Goal: Task Accomplishment & Management: Complete application form

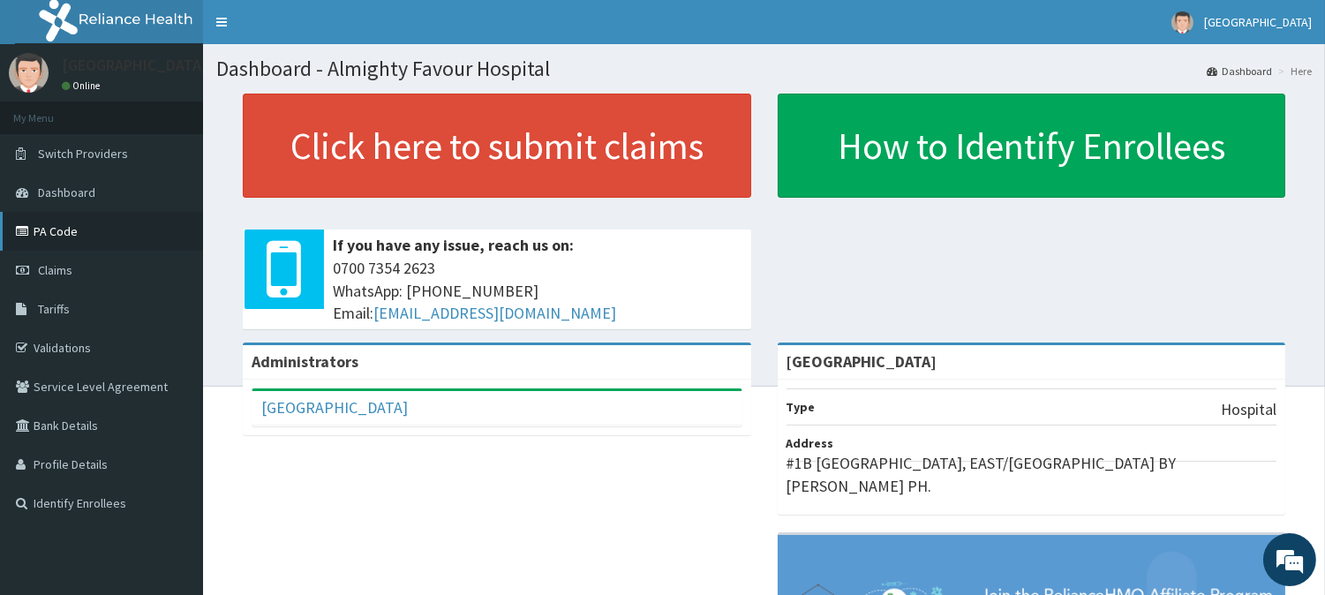
click at [47, 230] on link "PA Code" at bounding box center [101, 231] width 203 height 39
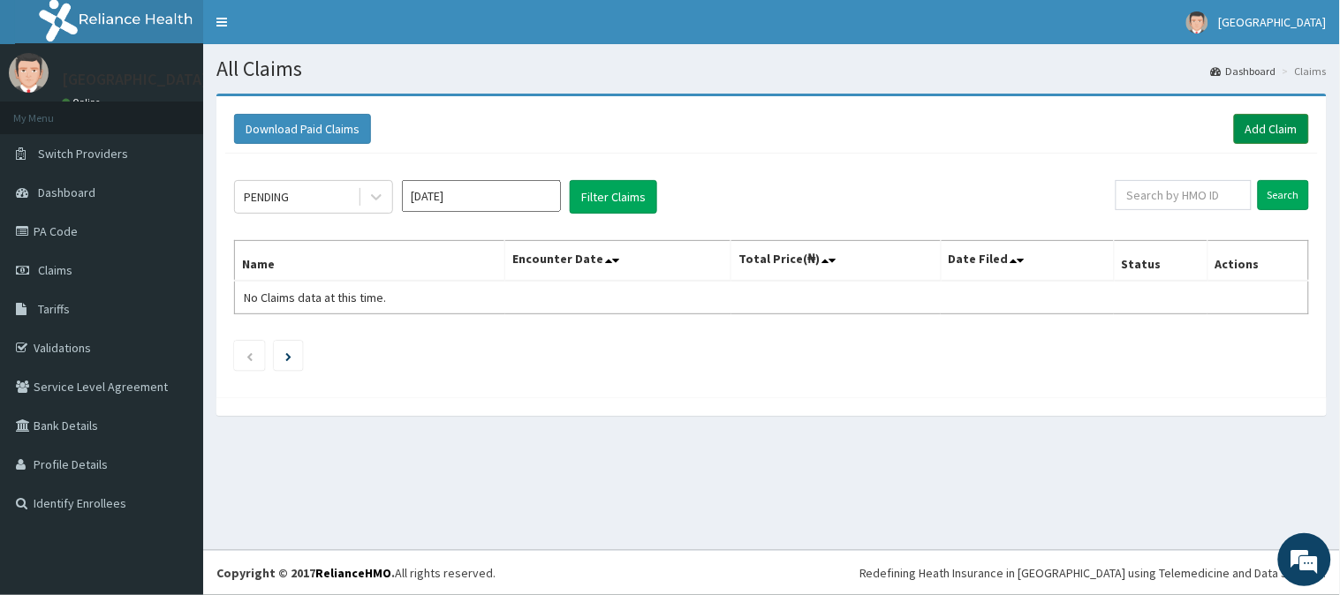
click at [1267, 127] on link "Add Claim" at bounding box center [1271, 129] width 75 height 30
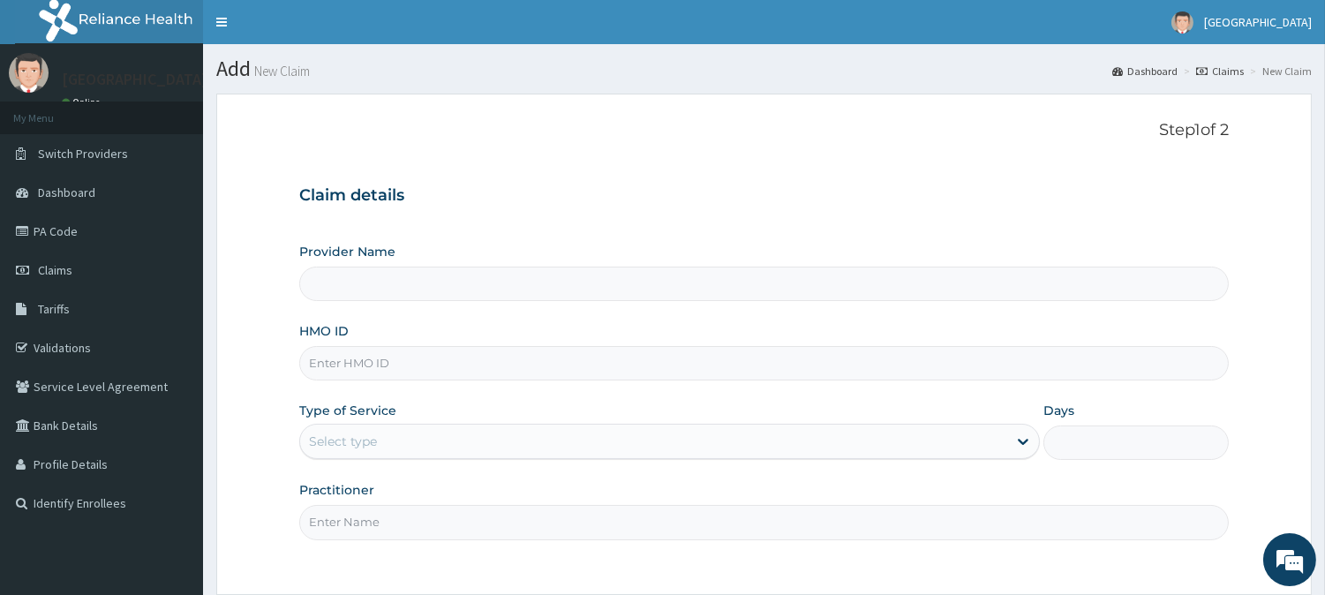
type input "[GEOGRAPHIC_DATA]"
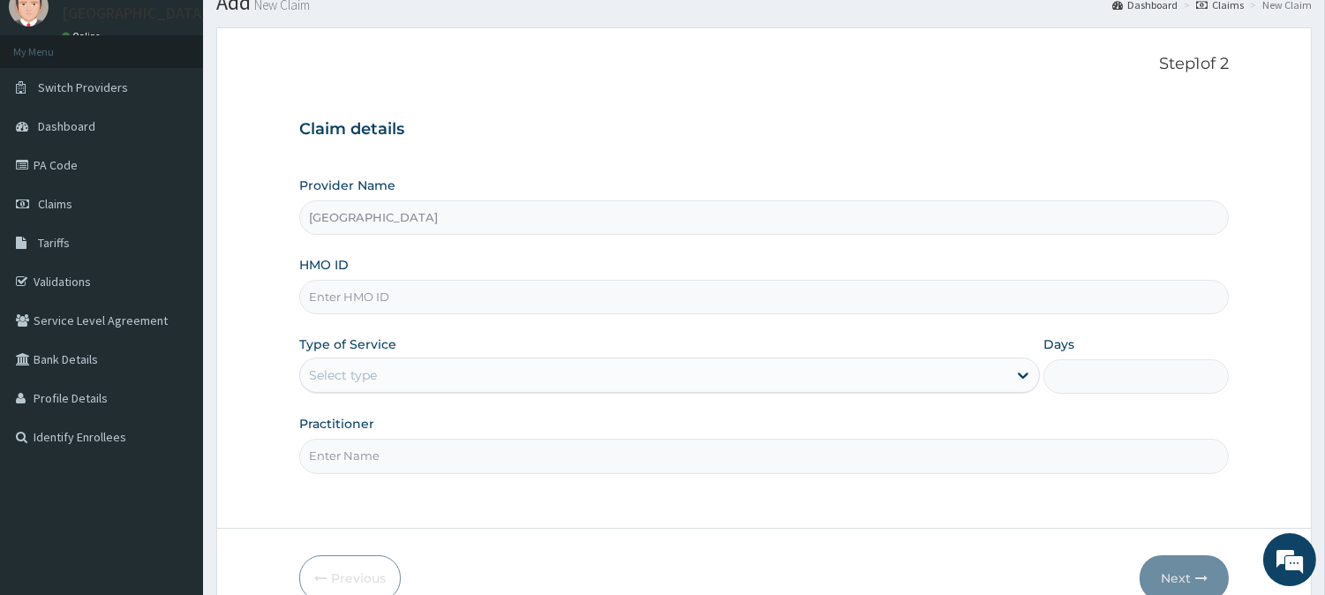
scroll to position [157, 0]
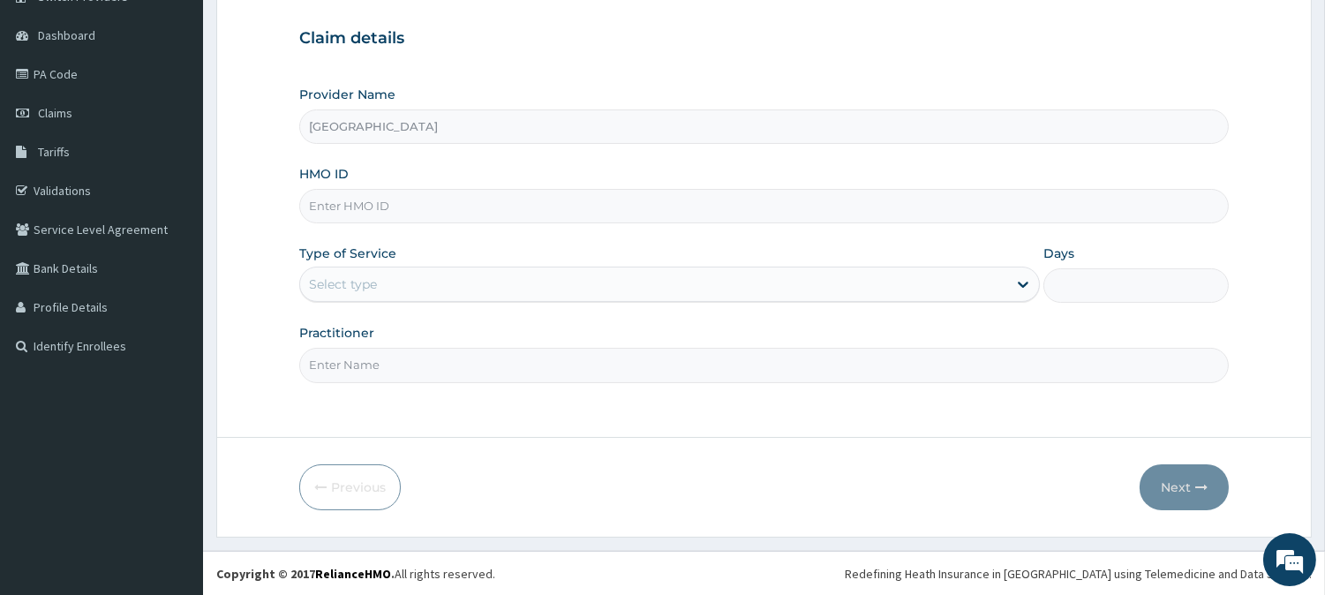
click at [336, 206] on input "HMO ID" at bounding box center [764, 206] width 930 height 34
type input "PGM/10016/A"
click at [363, 276] on div "Select type" at bounding box center [343, 284] width 68 height 18
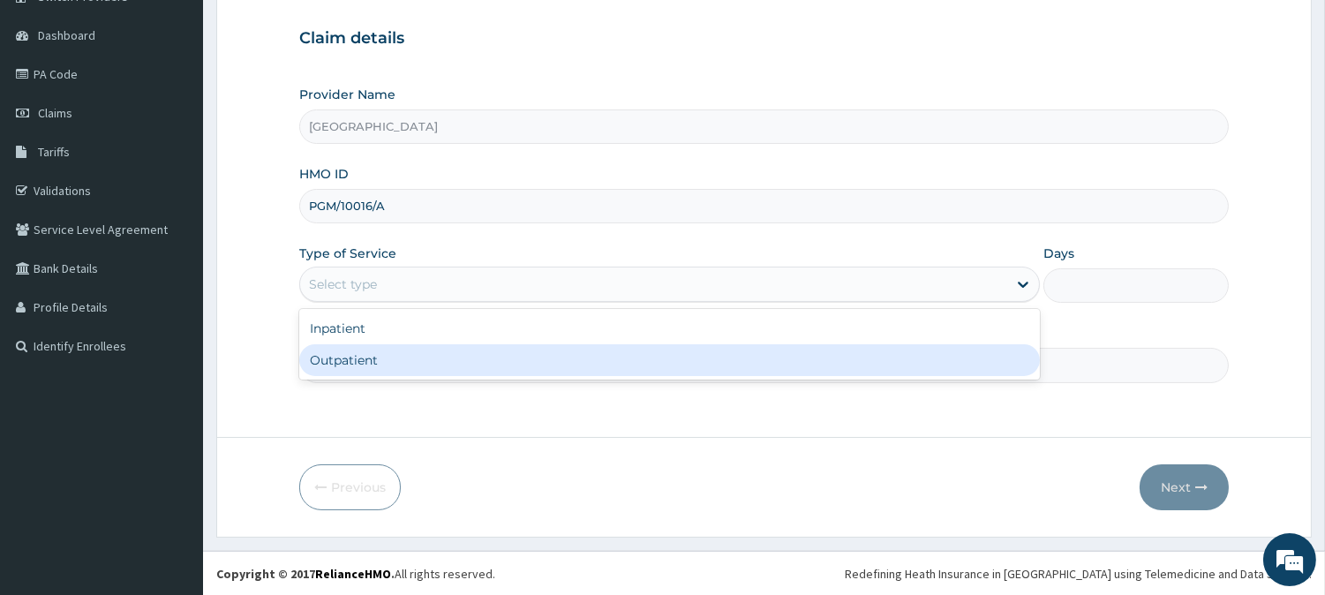
click at [359, 359] on div "Outpatient" at bounding box center [669, 360] width 741 height 32
type input "1"
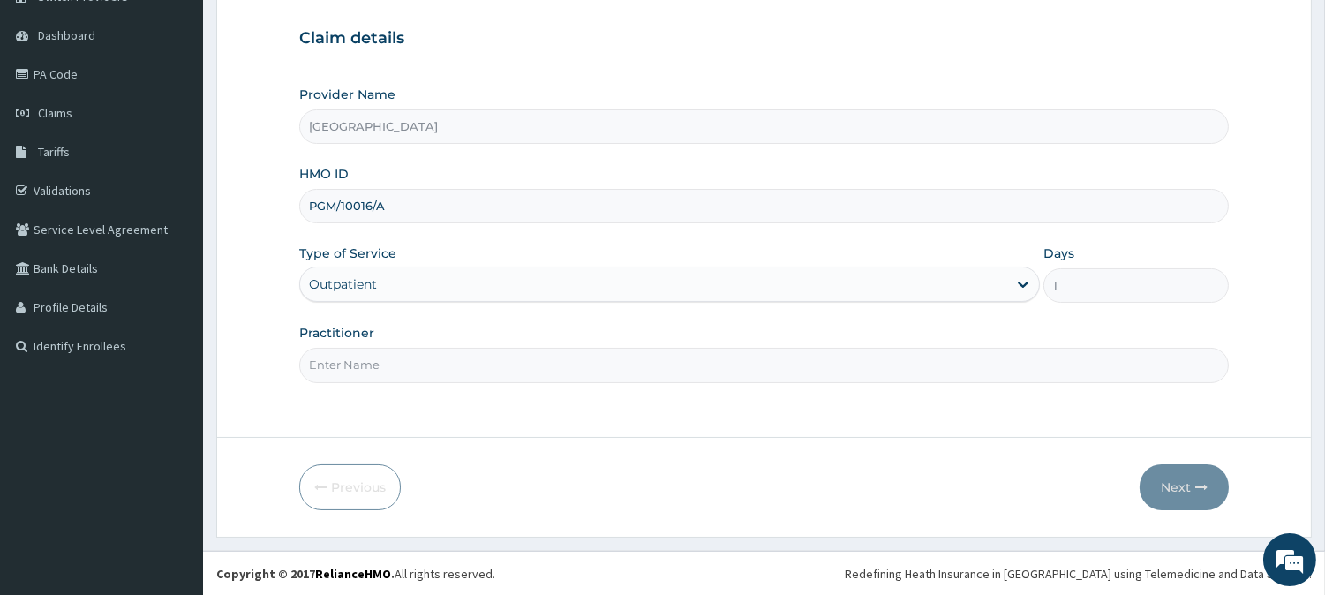
click at [356, 359] on input "Practitioner" at bounding box center [764, 365] width 930 height 34
type input "[PERSON_NAME][GEOGRAPHIC_DATA]"
click at [1183, 487] on button "Next" at bounding box center [1184, 487] width 89 height 46
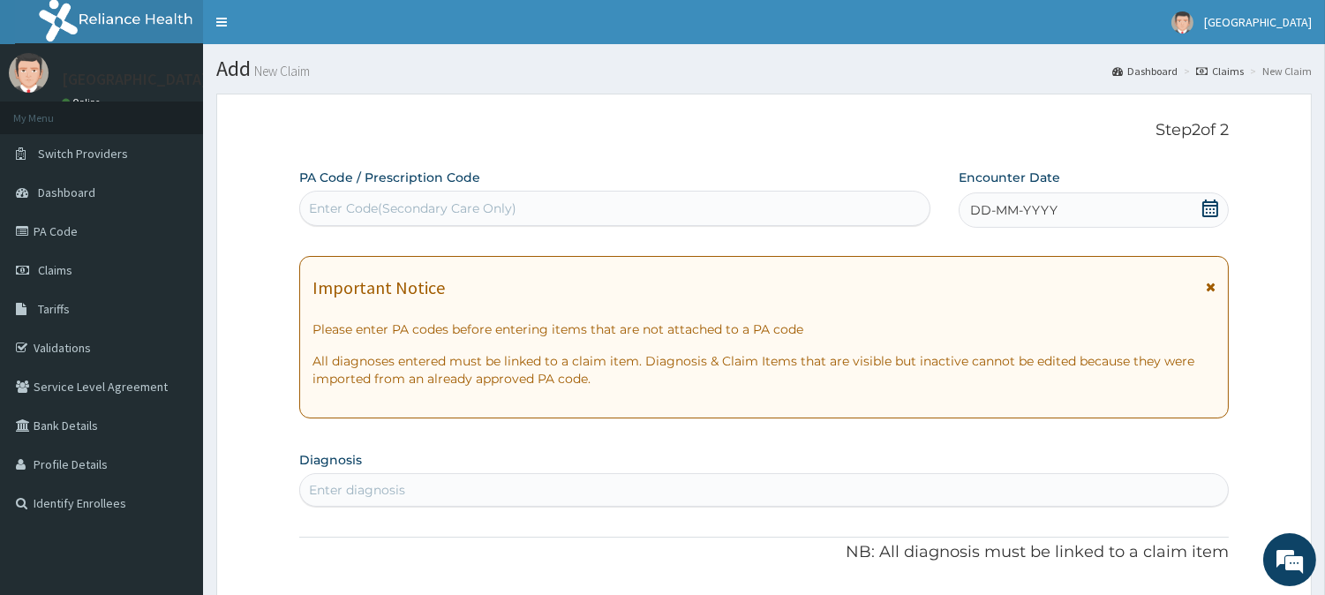
click at [991, 210] on span "DD-MM-YYYY" at bounding box center [1013, 210] width 87 height 18
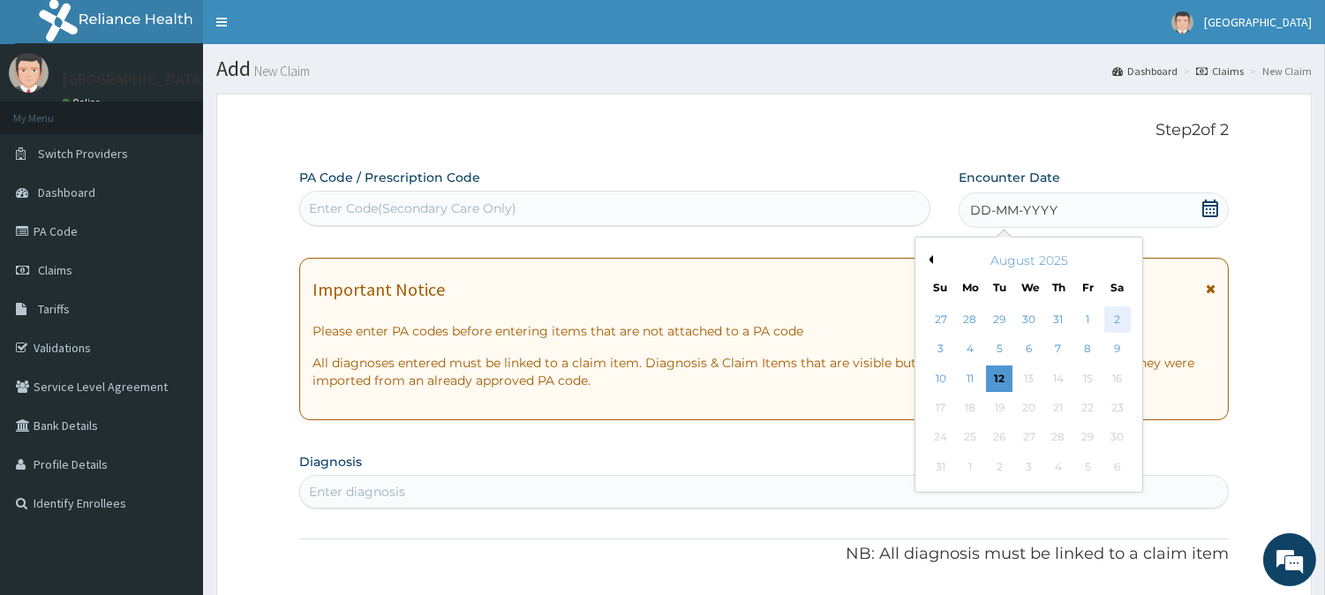
click at [1116, 321] on div "2" at bounding box center [1117, 319] width 26 height 26
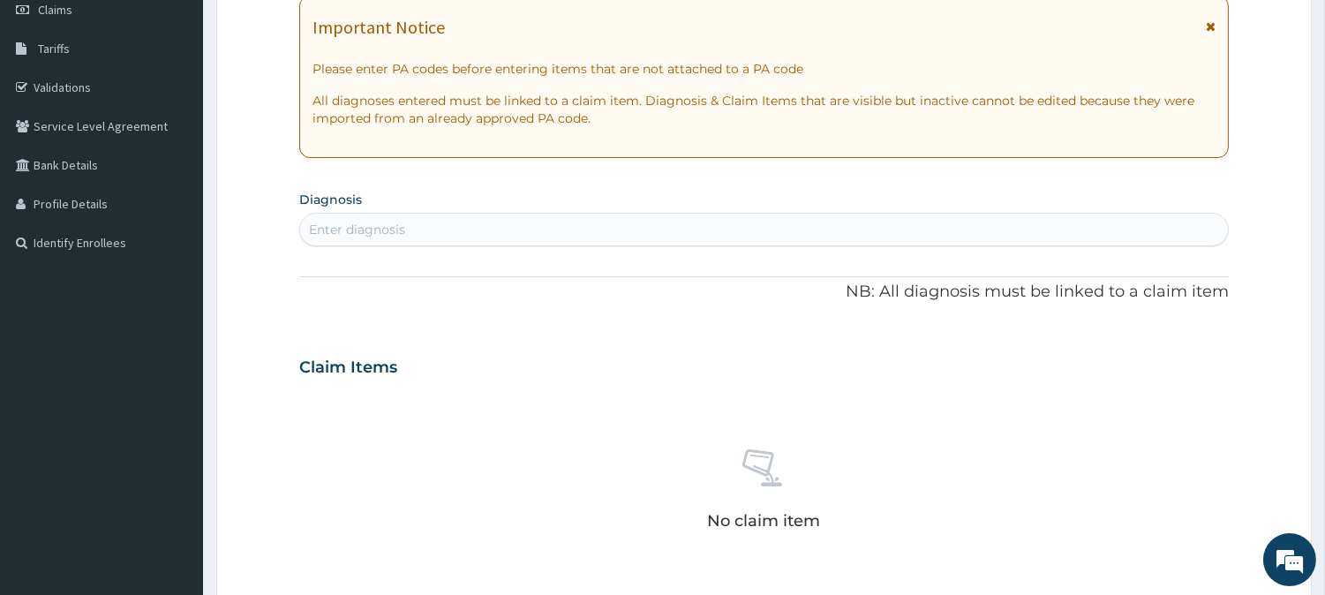
scroll to position [294, 0]
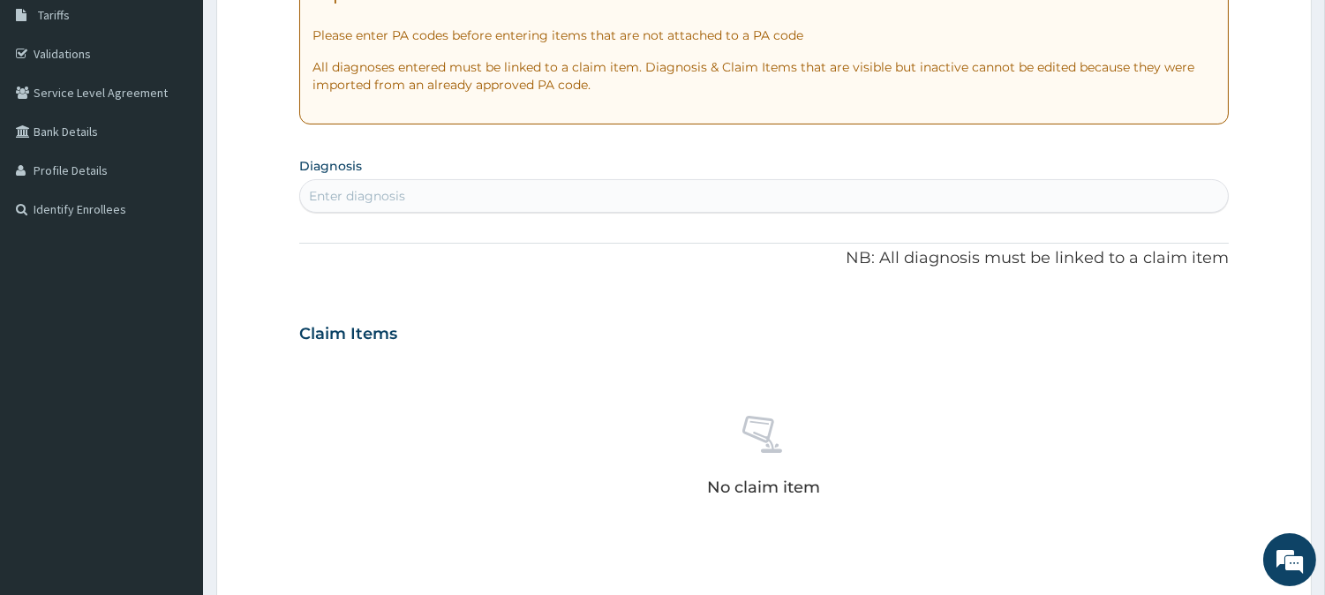
click at [339, 191] on div "Enter diagnosis" at bounding box center [357, 196] width 96 height 18
type input "MALA"
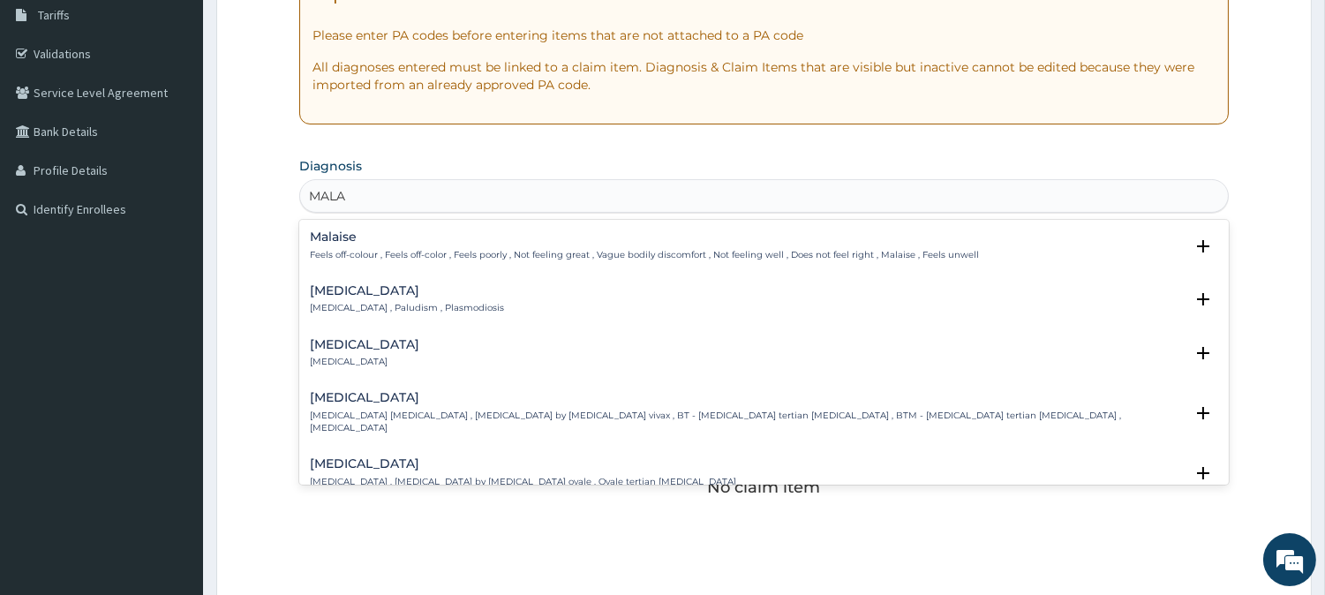
click at [322, 300] on div "[MEDICAL_DATA] [MEDICAL_DATA] , Paludism , Plasmodiosis" at bounding box center [407, 299] width 194 height 31
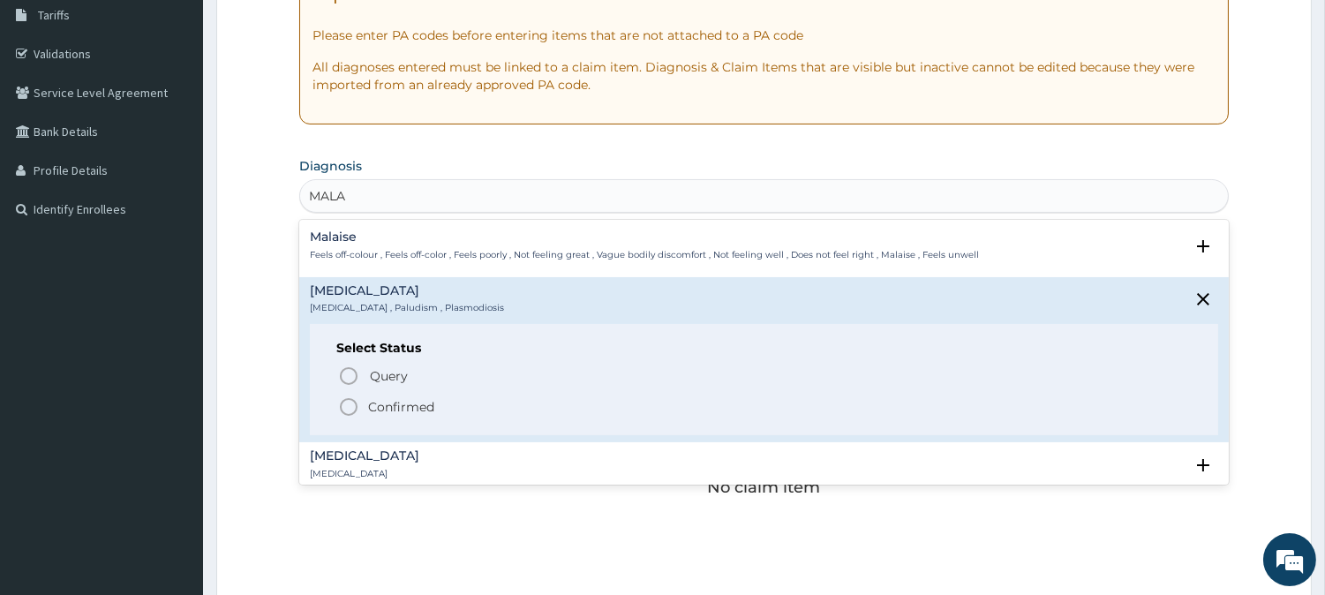
click at [347, 403] on icon "status option filled" at bounding box center [348, 406] width 21 height 21
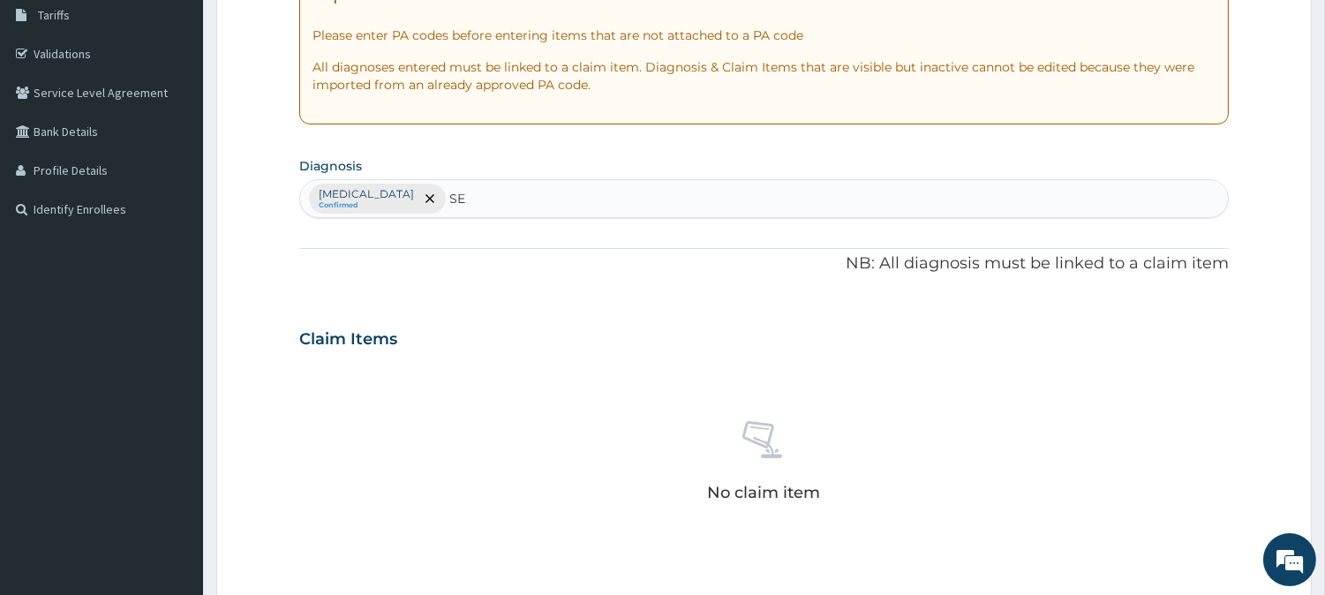
type input "SEP"
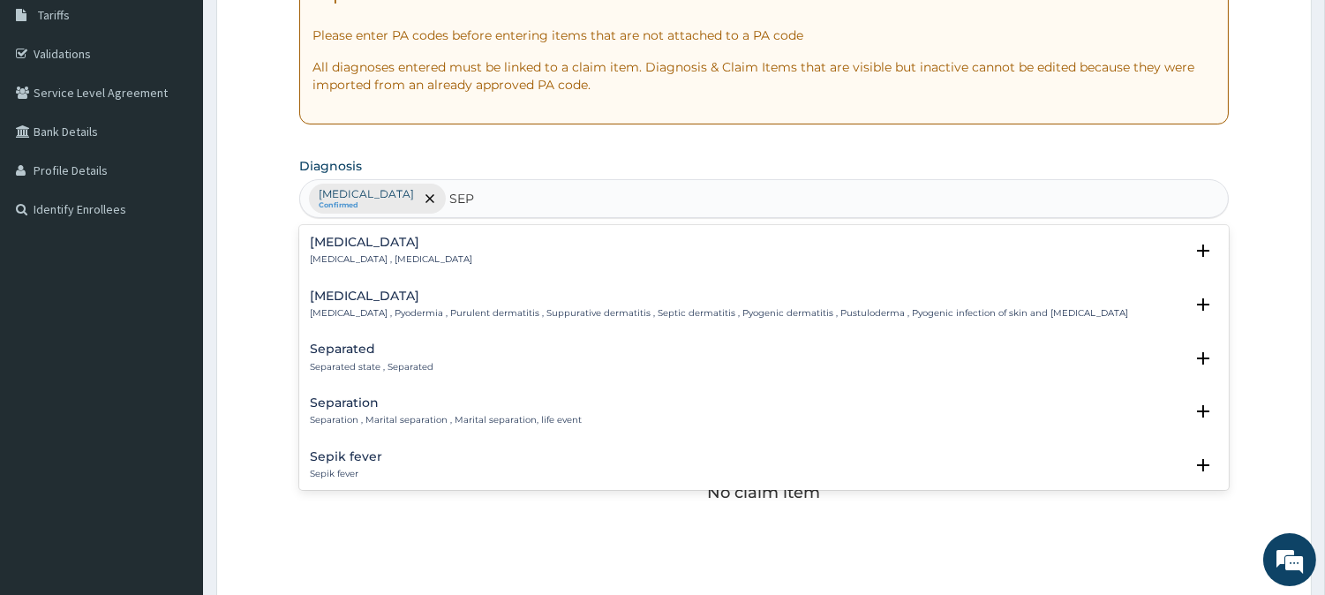
click at [321, 254] on p "[MEDICAL_DATA] , [MEDICAL_DATA]" at bounding box center [391, 259] width 162 height 12
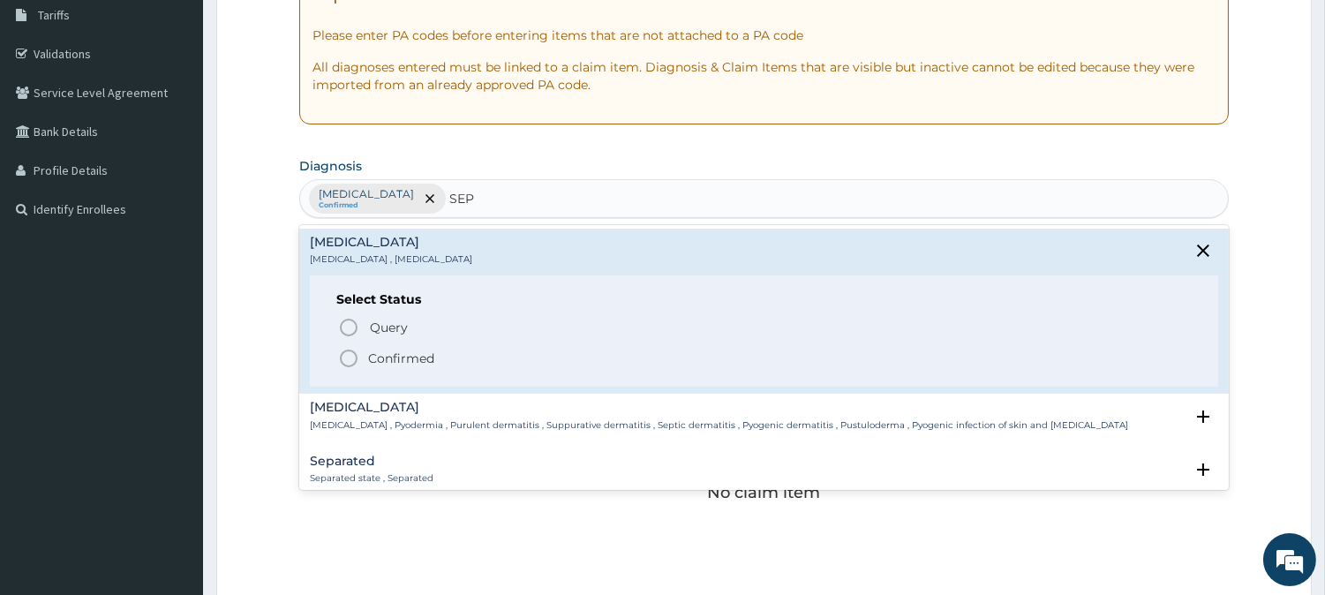
drag, startPoint x: 347, startPoint y: 359, endPoint x: 372, endPoint y: 336, distance: 33.1
click at [349, 356] on icon "status option filled" at bounding box center [348, 358] width 21 height 21
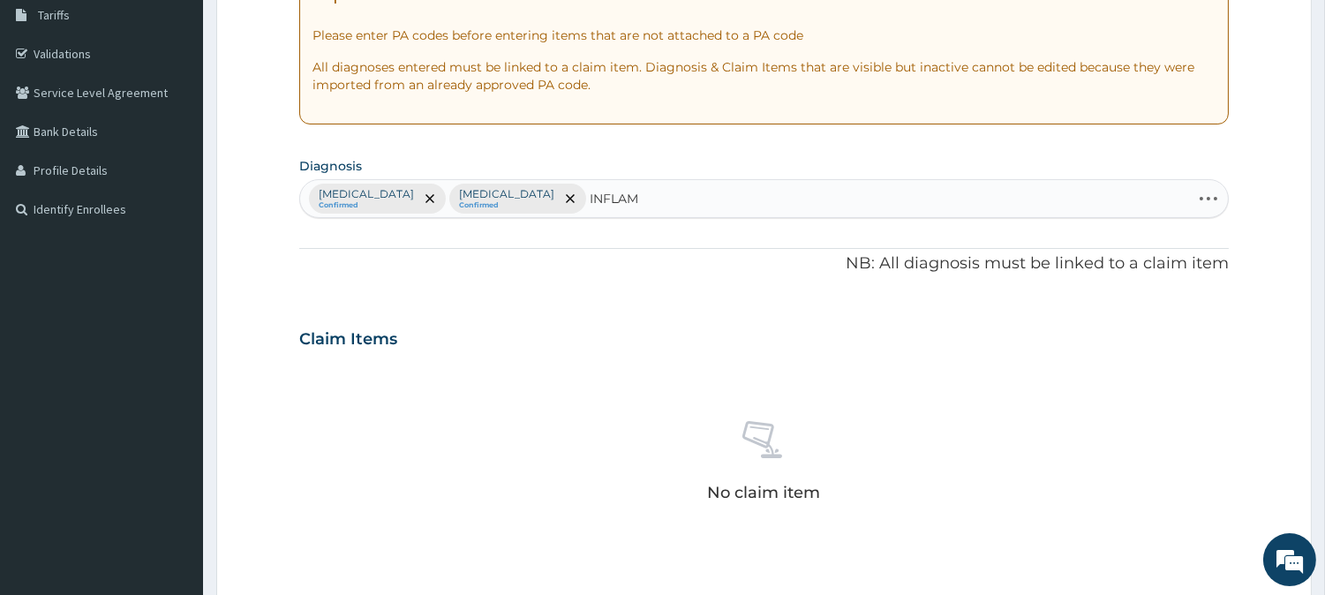
type input "INFLAMM"
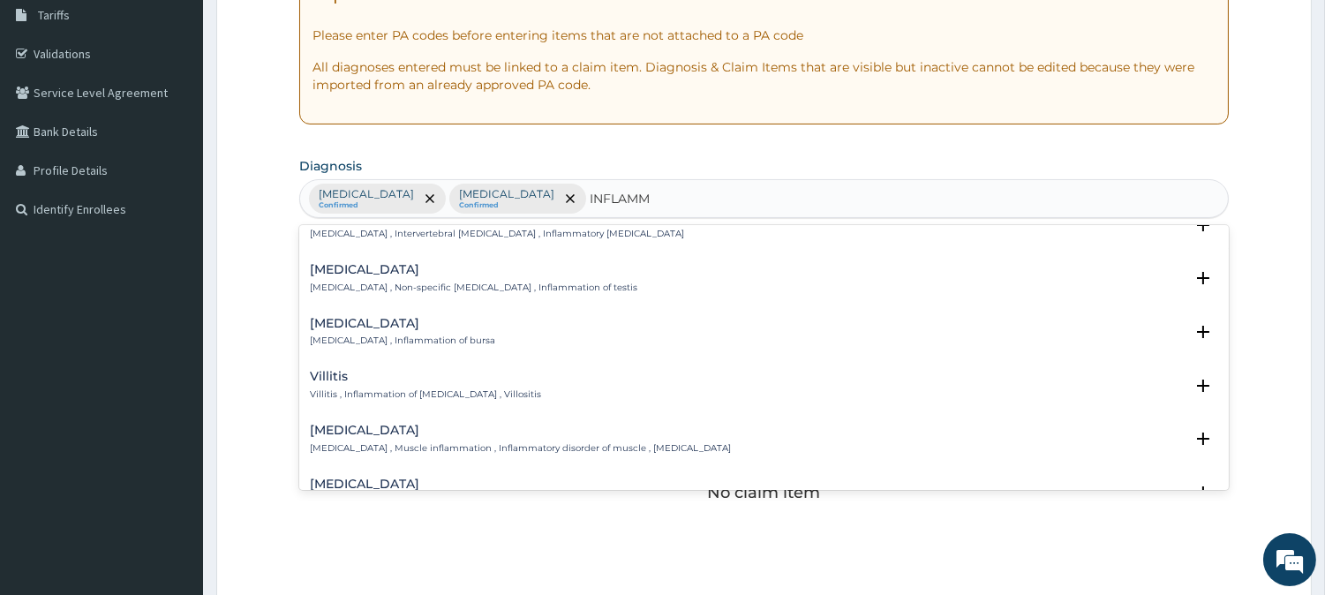
scroll to position [392, 0]
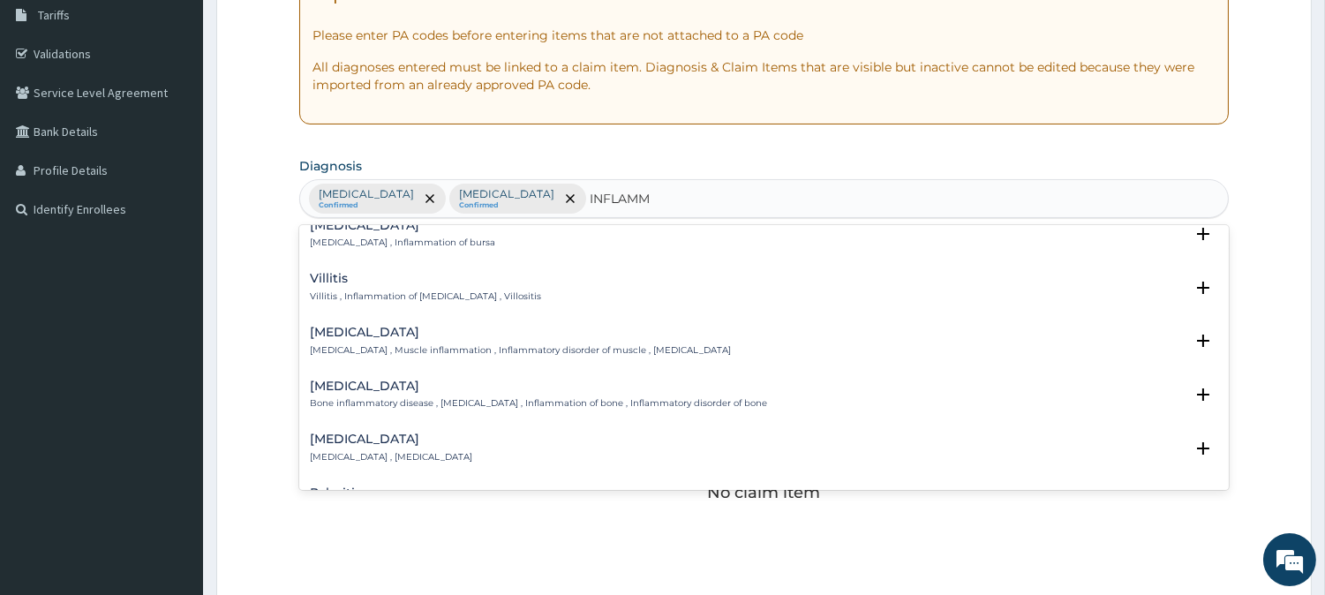
click at [334, 336] on h4 "[MEDICAL_DATA]" at bounding box center [520, 332] width 421 height 13
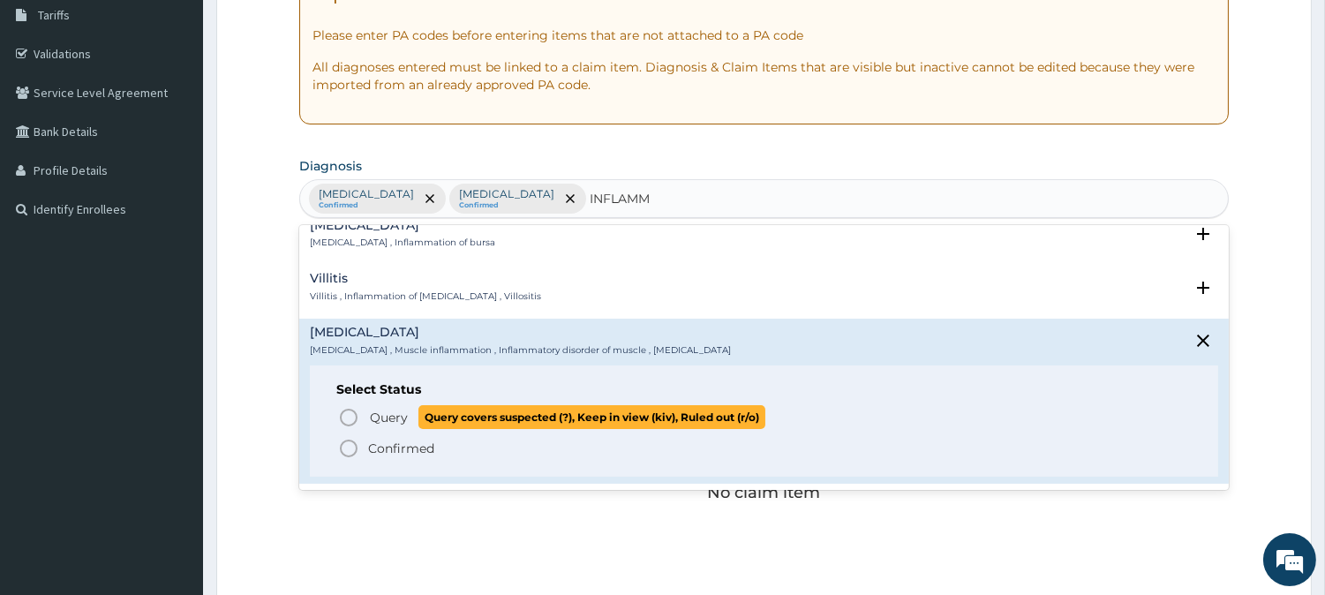
click at [350, 413] on icon "status option query" at bounding box center [348, 417] width 21 height 21
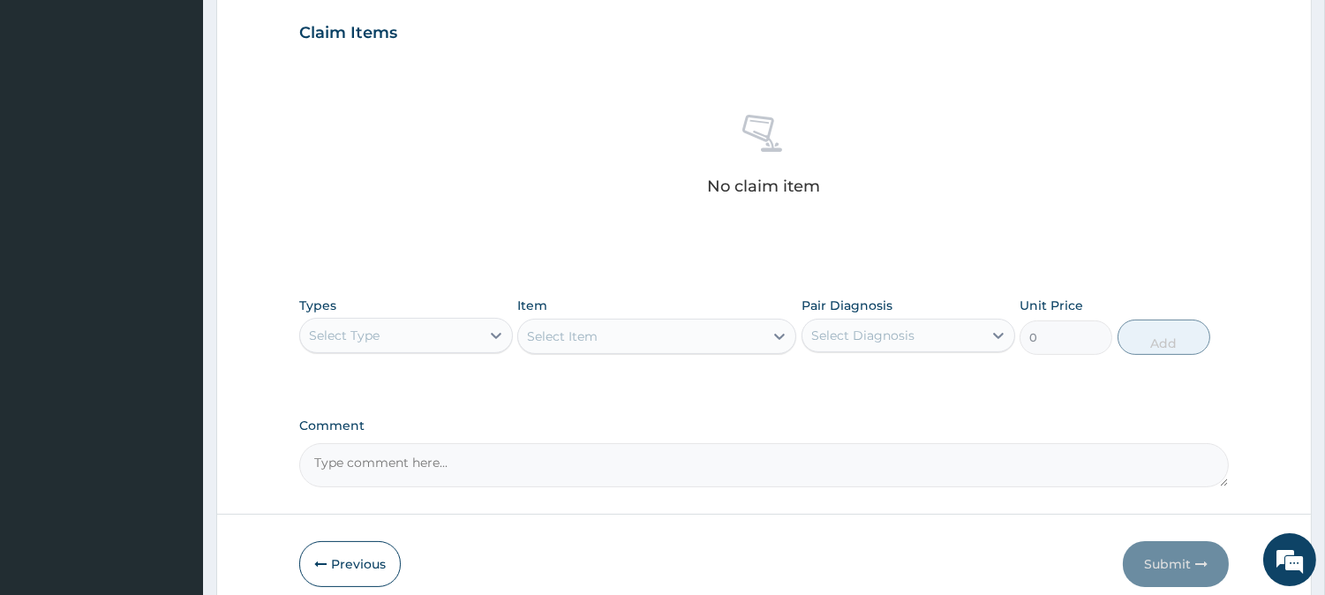
scroll to position [677, 0]
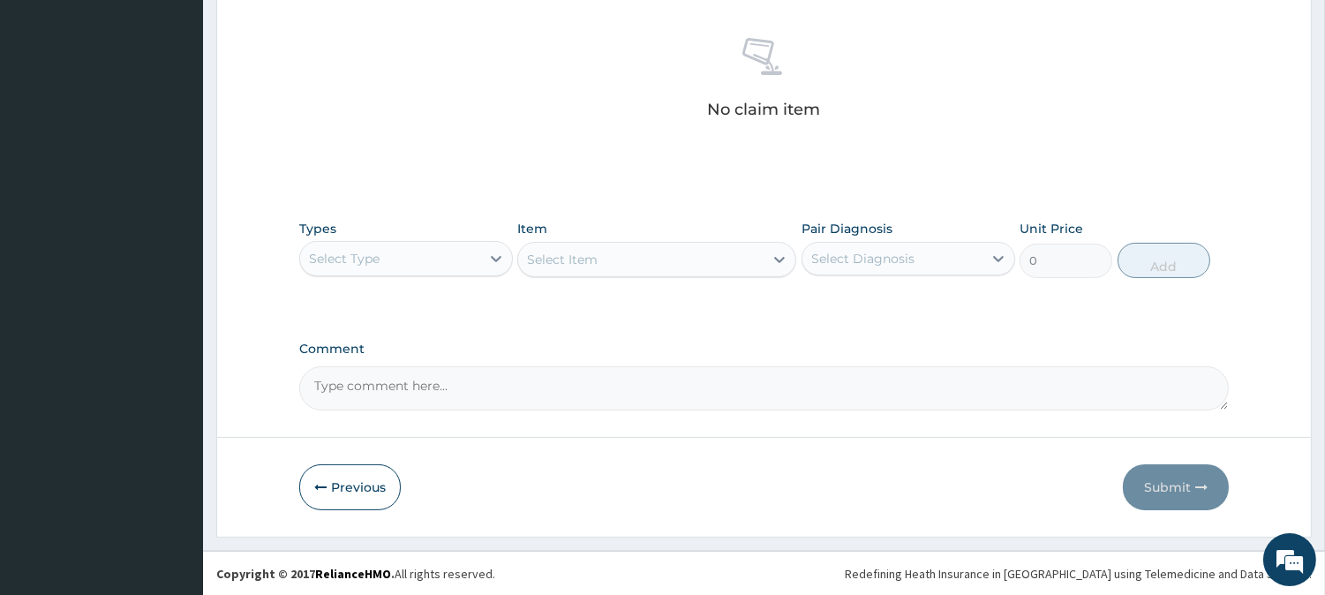
click at [372, 260] on div "Select Type" at bounding box center [344, 259] width 71 height 18
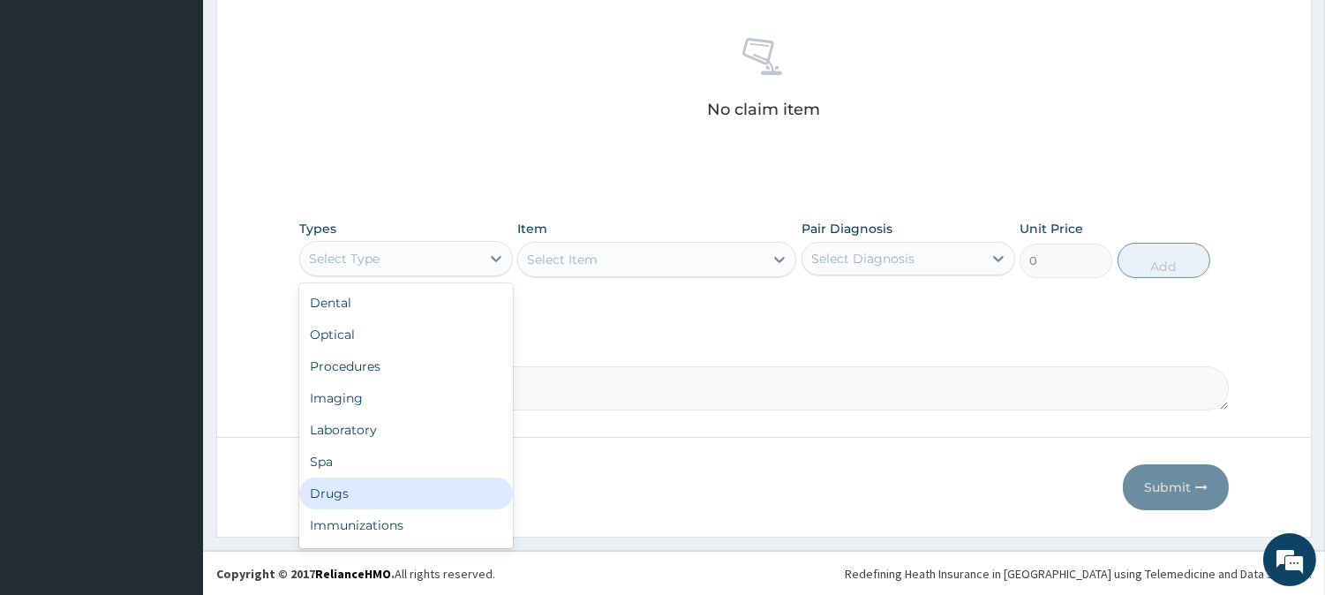
scroll to position [59, 0]
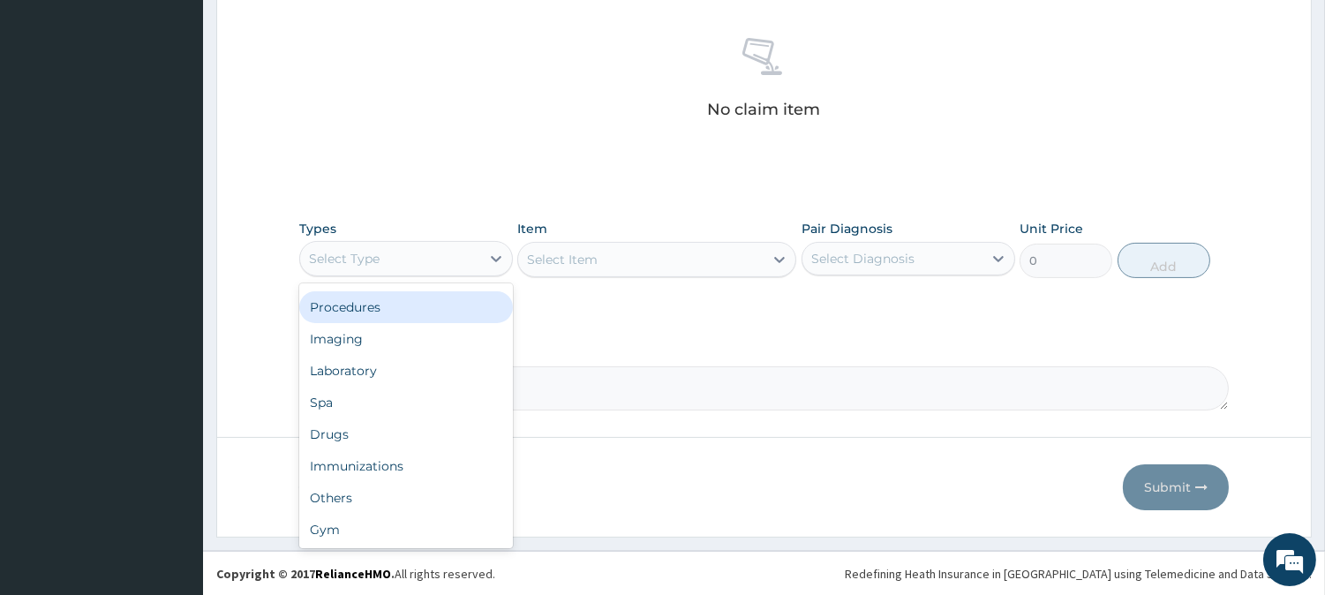
click at [396, 312] on div "Procedures" at bounding box center [406, 307] width 214 height 32
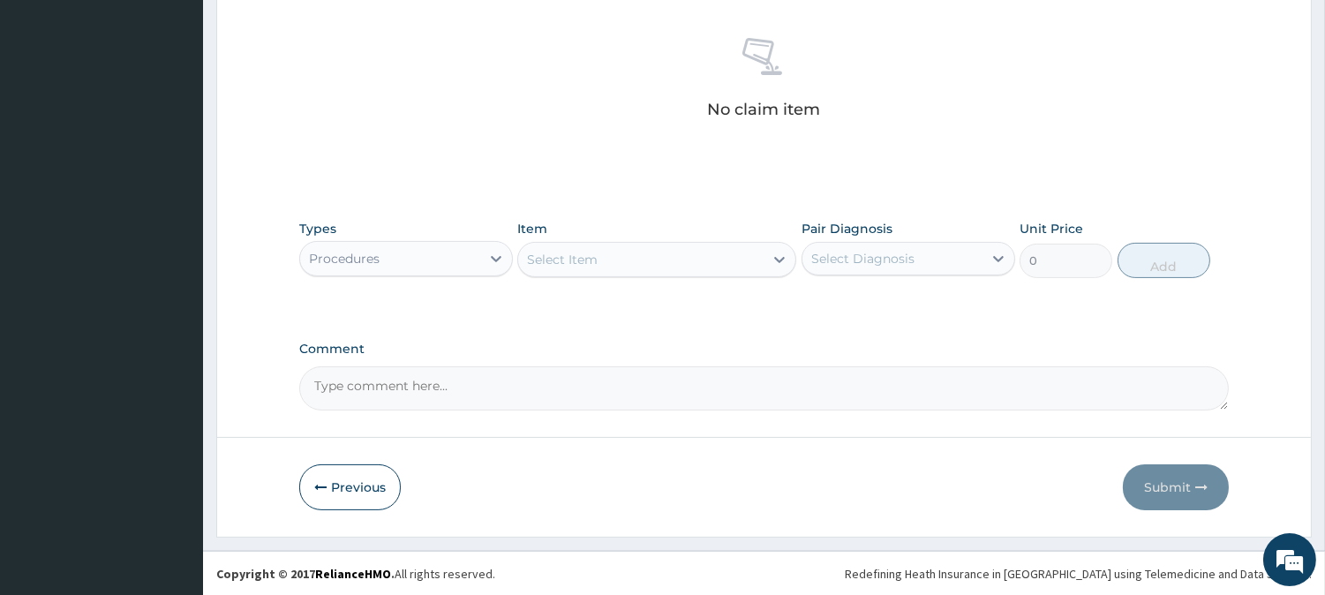
click at [579, 257] on div "Select Item" at bounding box center [656, 259] width 279 height 35
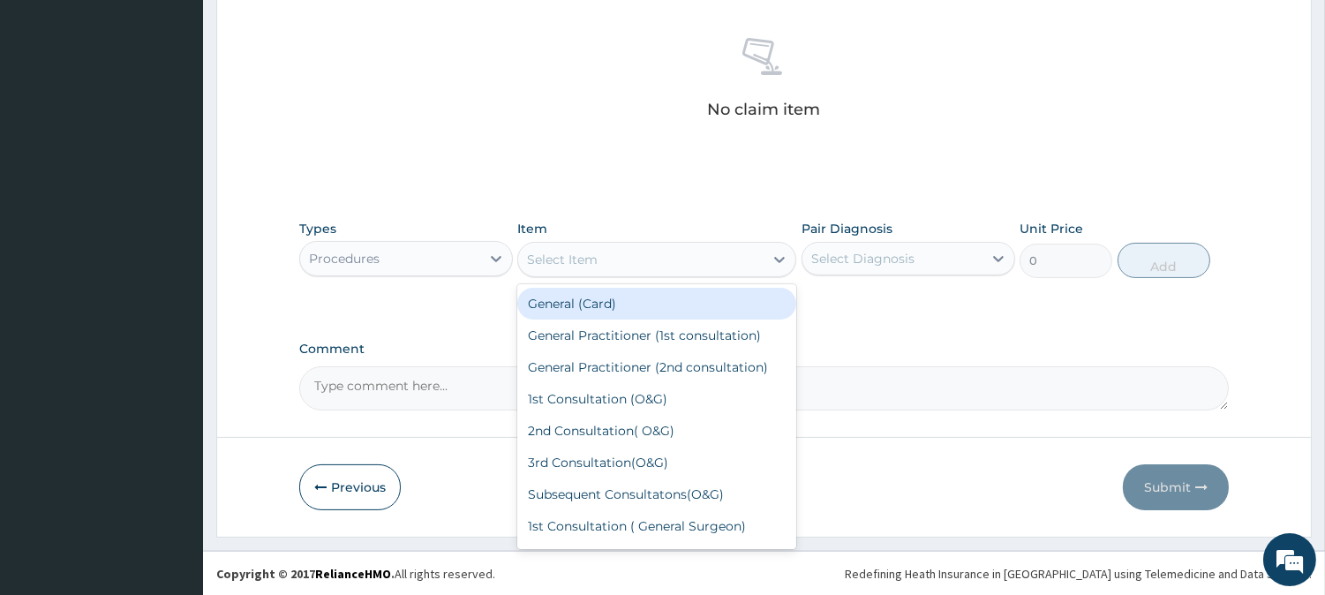
click at [646, 259] on div "Select Item" at bounding box center [640, 259] width 245 height 28
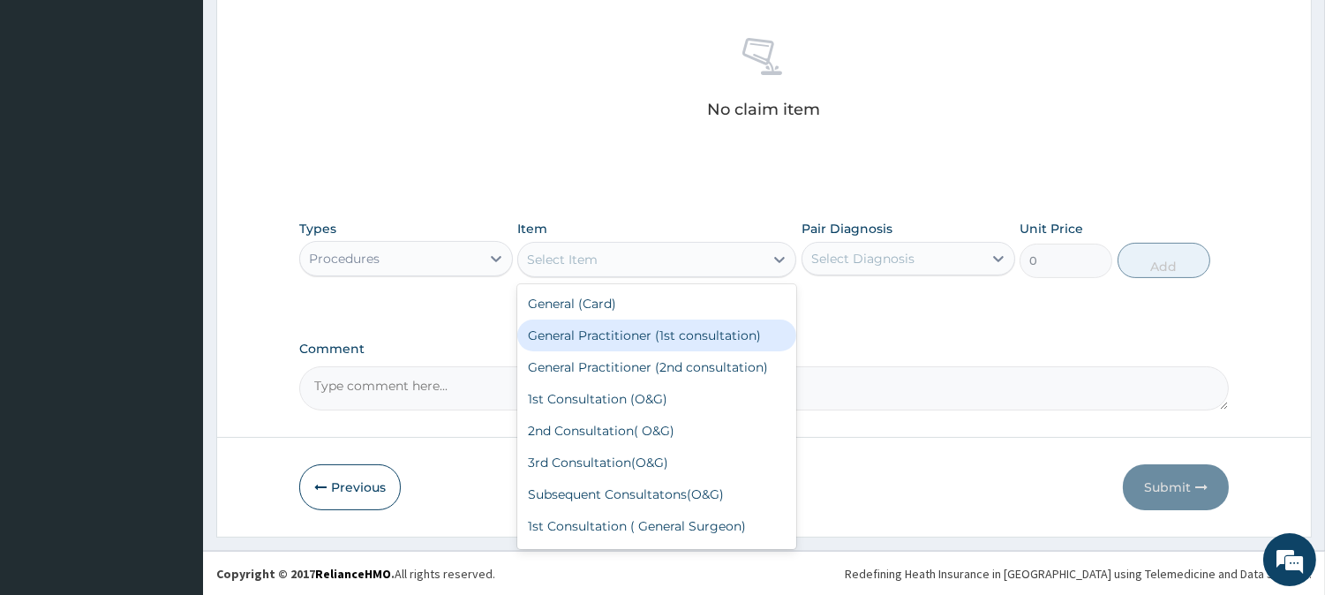
click at [623, 336] on div "General Practitioner (1st consultation)" at bounding box center [656, 336] width 279 height 32
type input "2000"
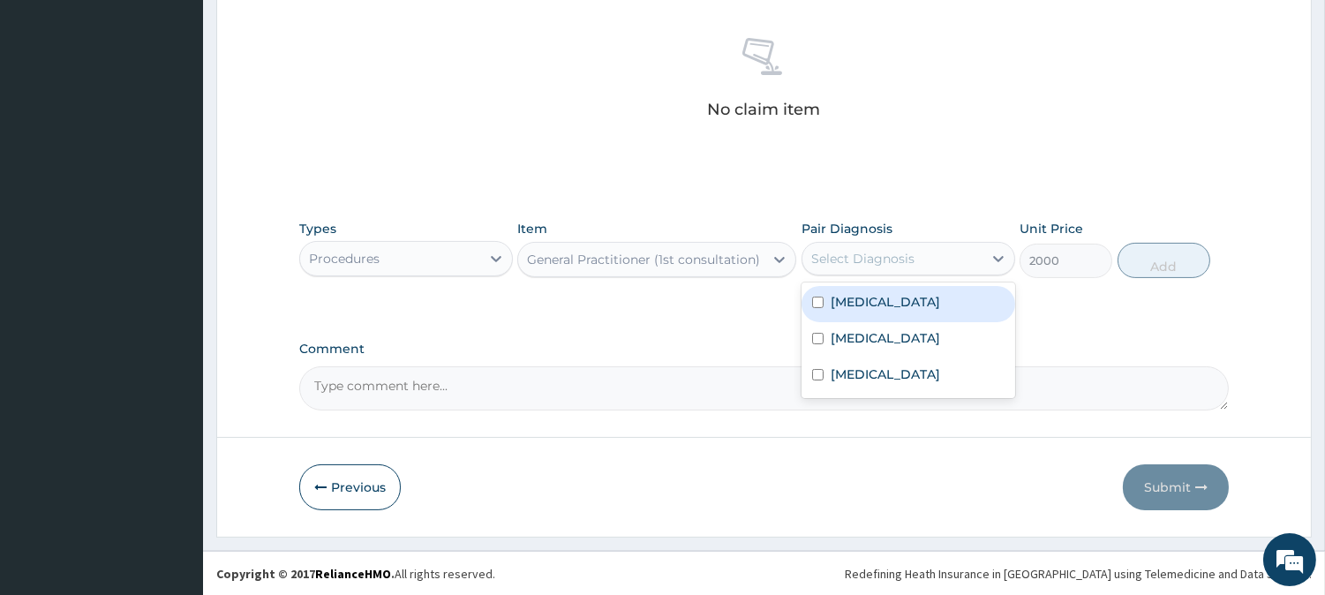
click at [857, 260] on div "Select Diagnosis" at bounding box center [862, 259] width 103 height 18
click at [817, 302] on input "checkbox" at bounding box center [817, 302] width 11 height 11
checkbox input "true"
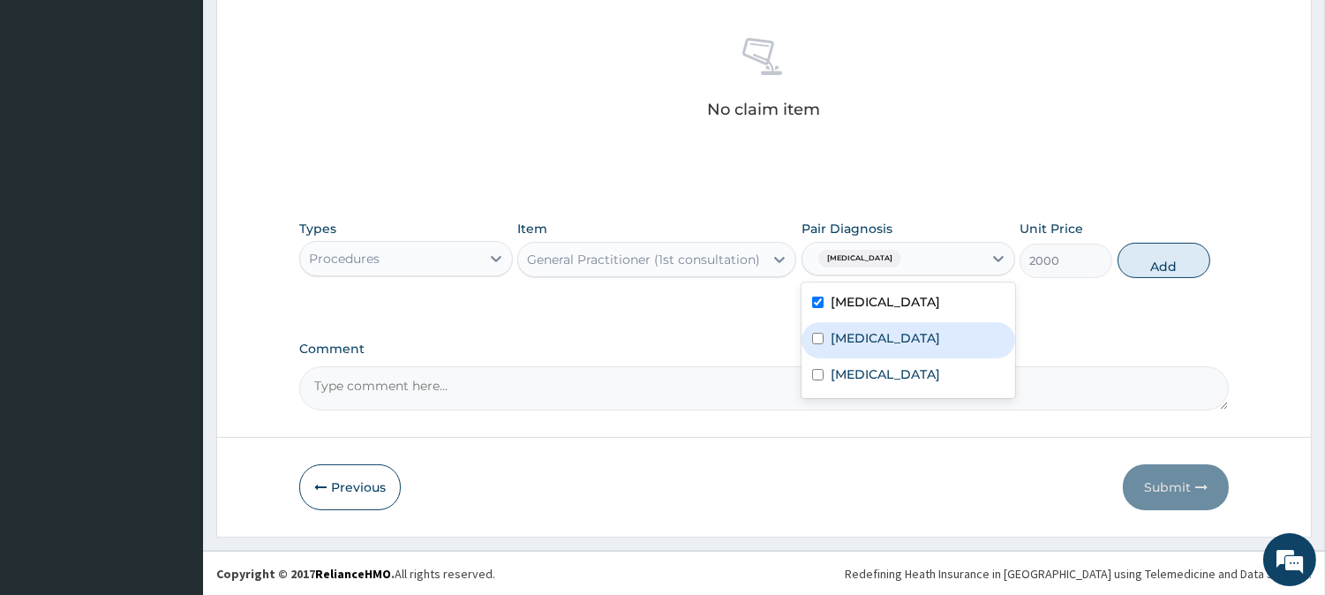
click at [815, 330] on div "[MEDICAL_DATA]" at bounding box center [909, 340] width 214 height 36
checkbox input "true"
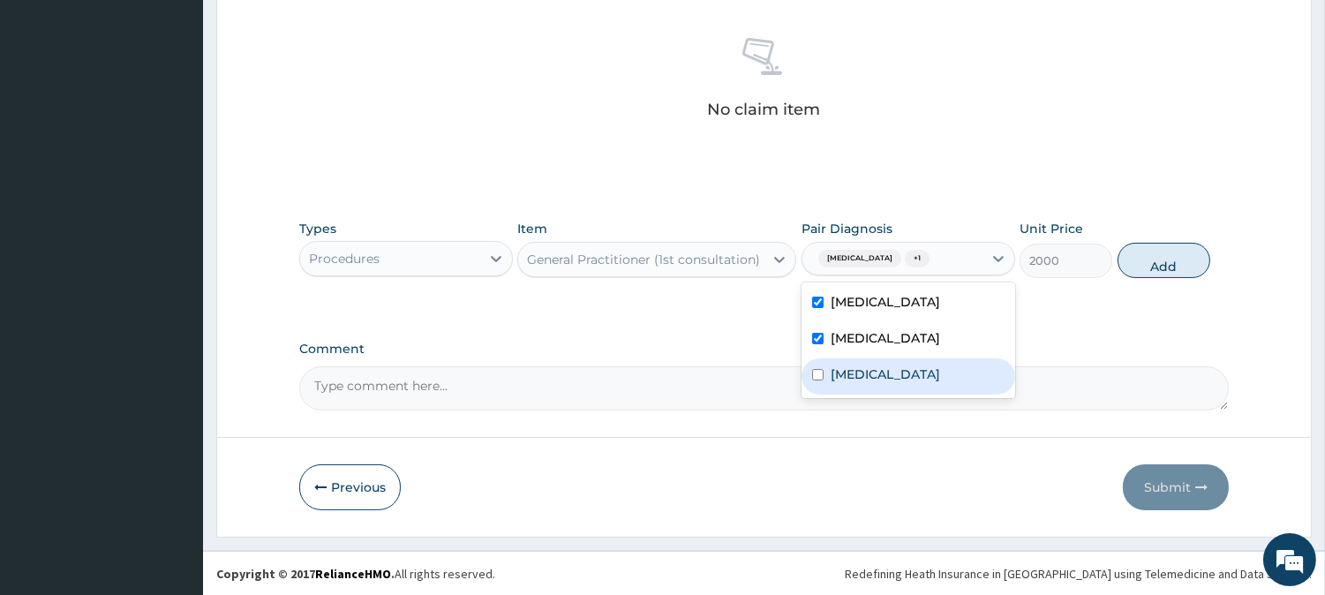
click at [819, 375] on input "checkbox" at bounding box center [817, 374] width 11 height 11
checkbox input "true"
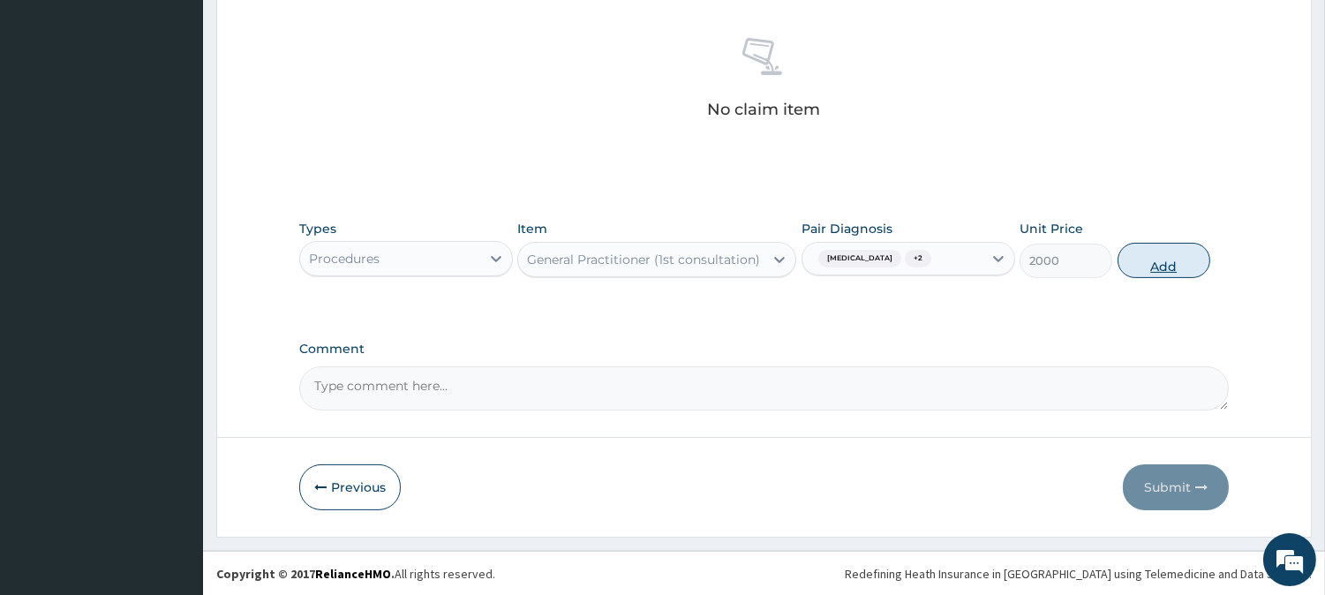
click at [1175, 266] on button "Add" at bounding box center [1164, 260] width 93 height 35
type input "0"
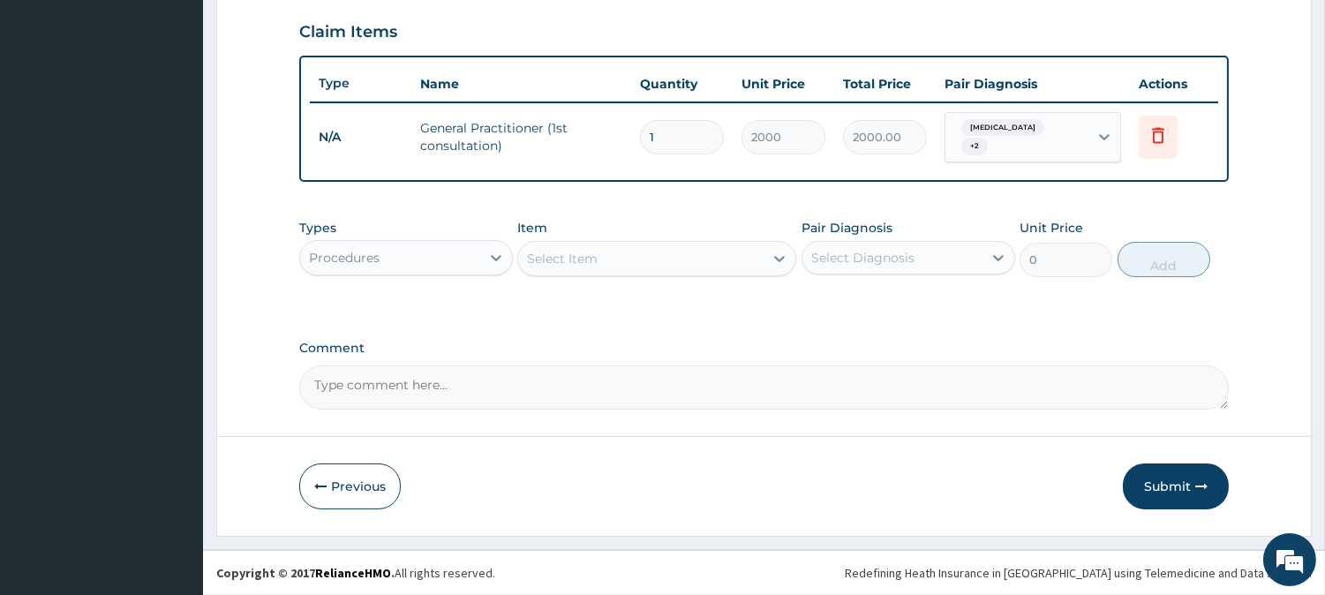
scroll to position [592, 0]
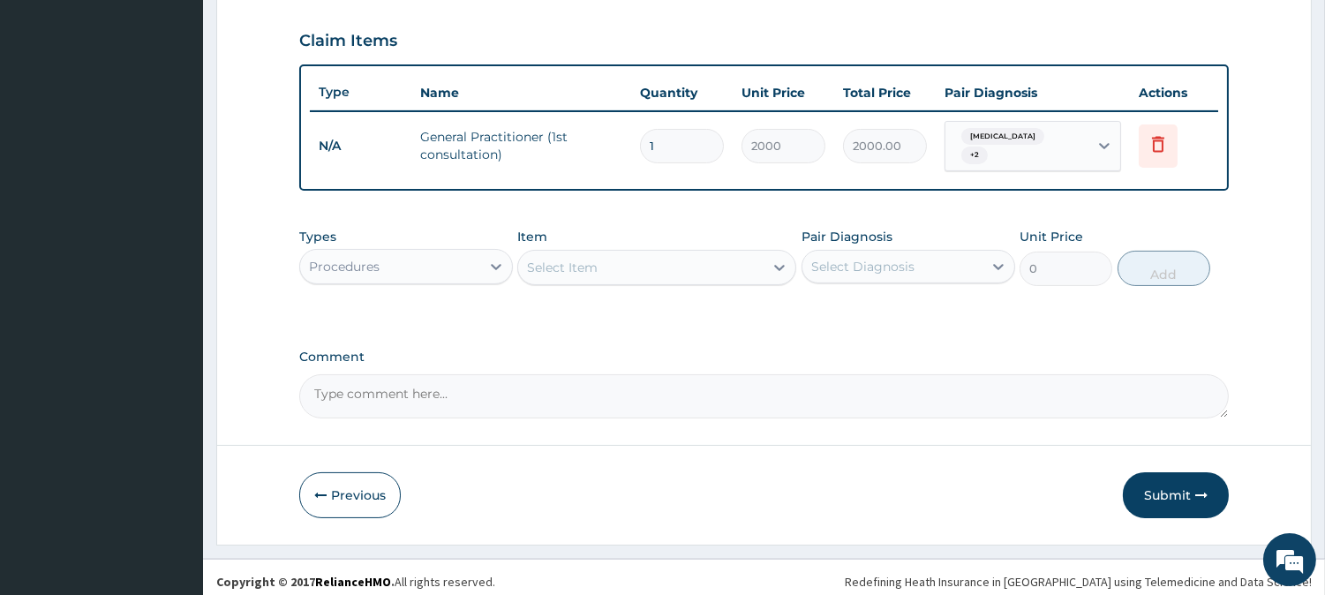
click at [419, 253] on div "Procedures" at bounding box center [390, 267] width 180 height 28
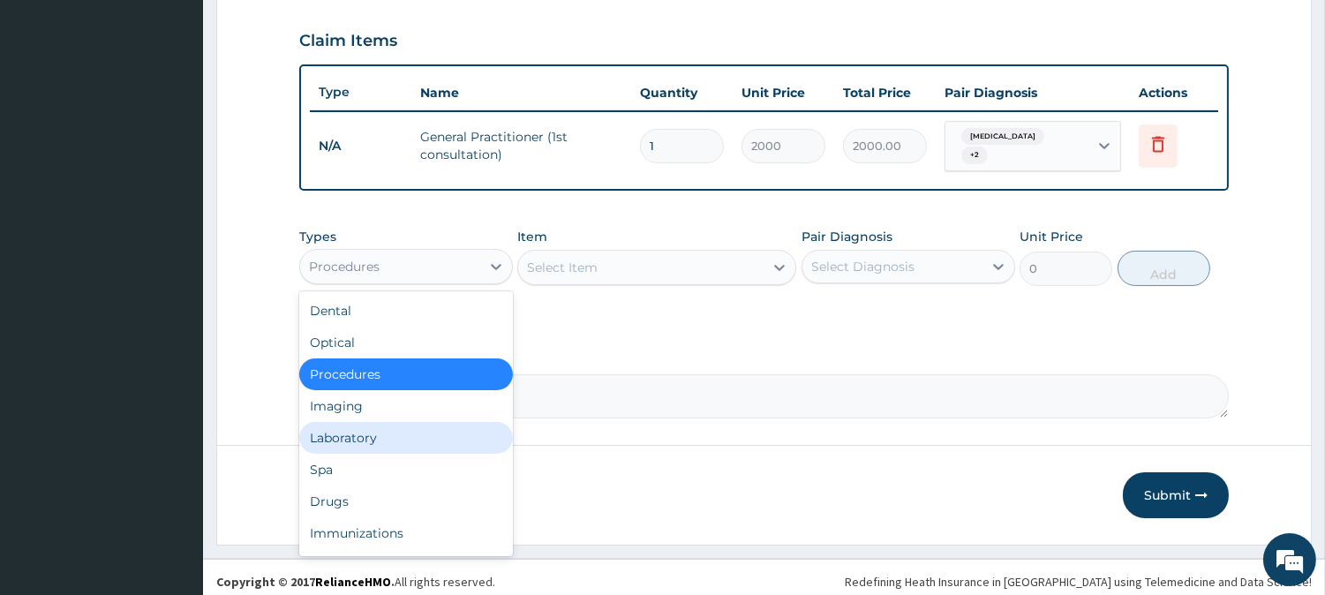
click at [377, 426] on div "Laboratory" at bounding box center [406, 438] width 214 height 32
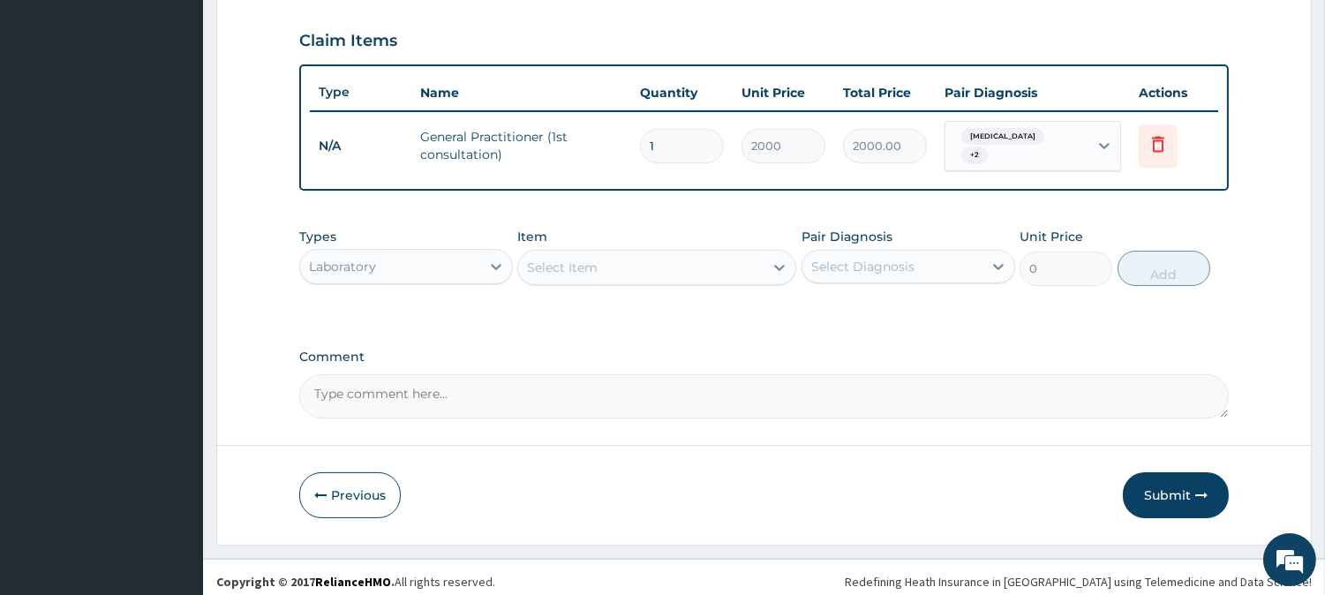
click at [630, 263] on div "Select Item" at bounding box center [640, 267] width 245 height 28
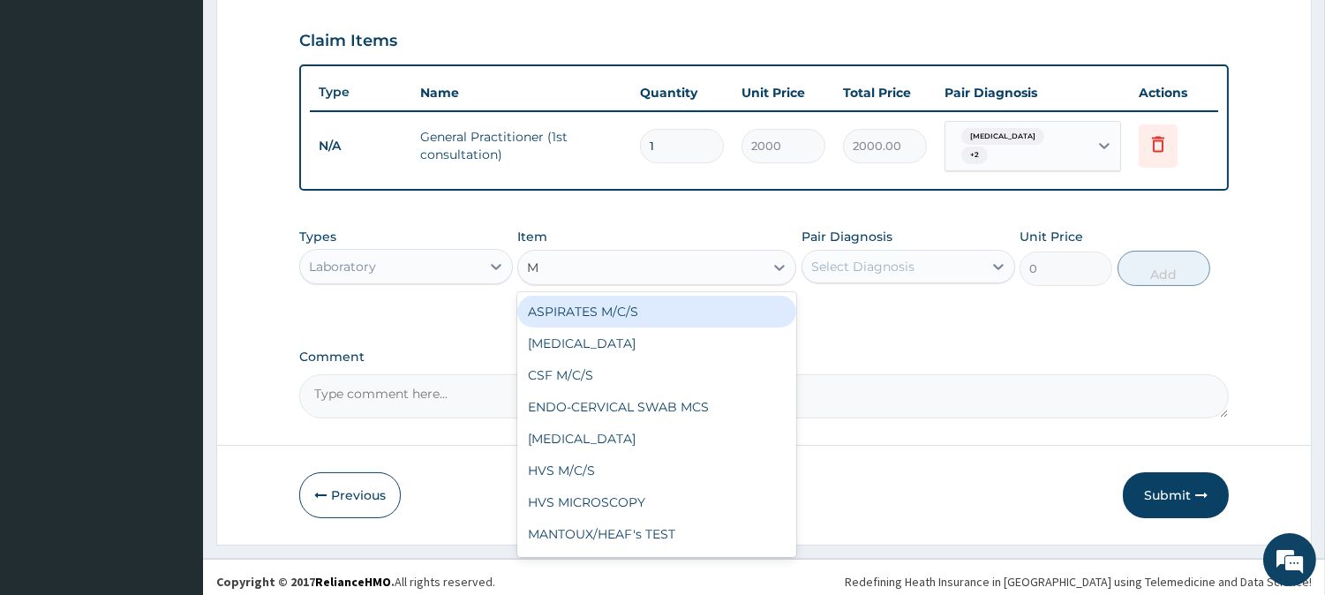
type input "MP"
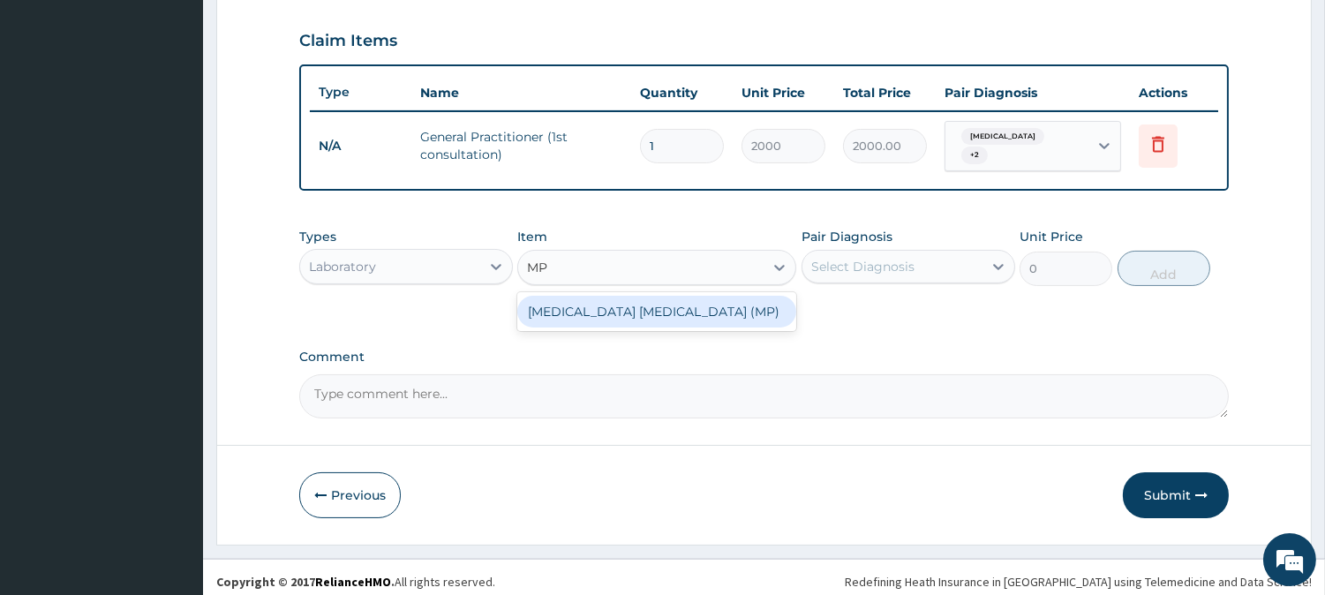
click at [656, 312] on div "[MEDICAL_DATA] [MEDICAL_DATA] (MP)" at bounding box center [656, 312] width 279 height 32
type input "1000"
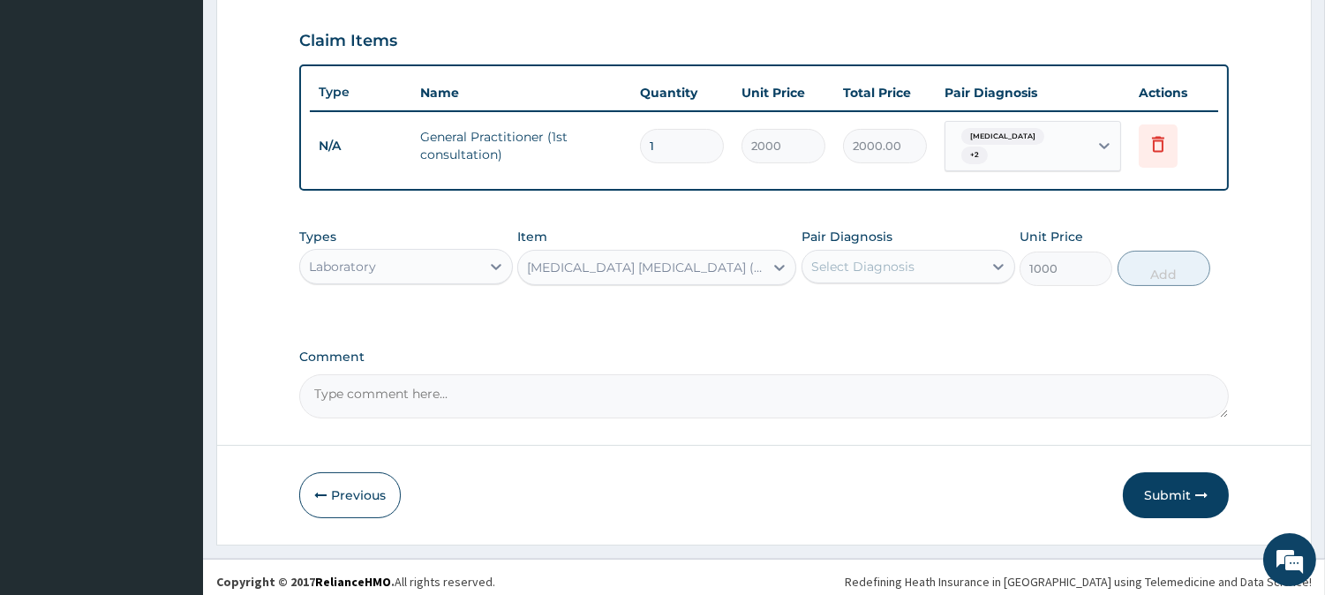
click at [904, 258] on div "Select Diagnosis" at bounding box center [862, 267] width 103 height 18
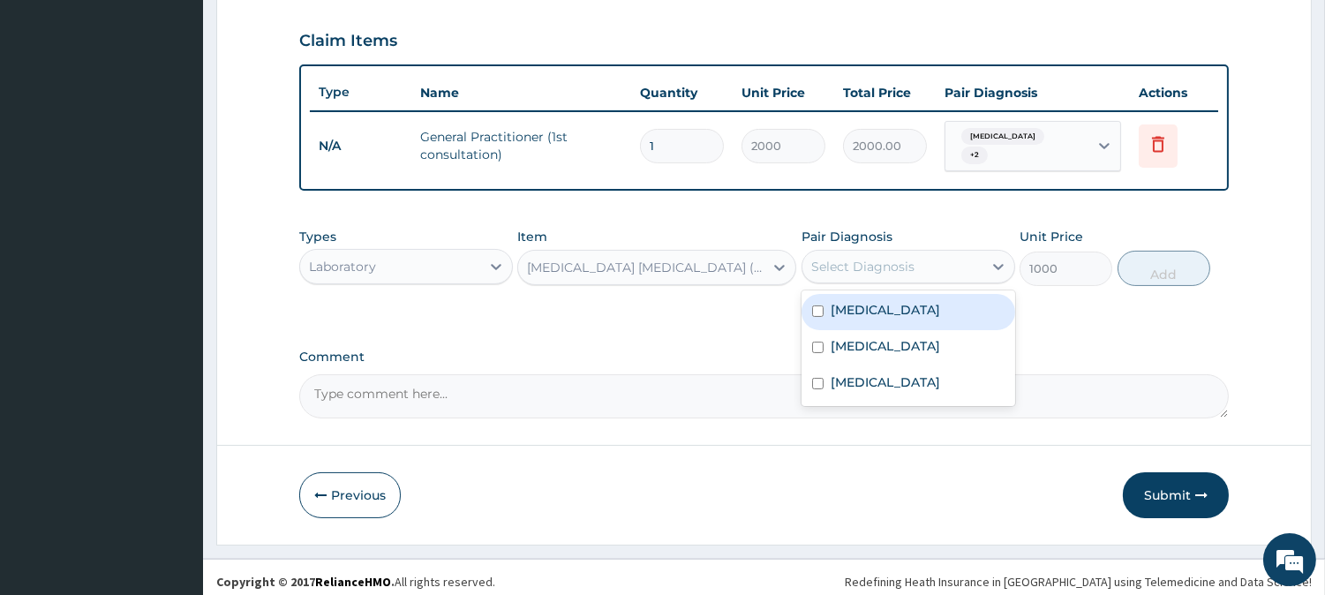
click at [818, 306] on input "checkbox" at bounding box center [817, 311] width 11 height 11
checkbox input "true"
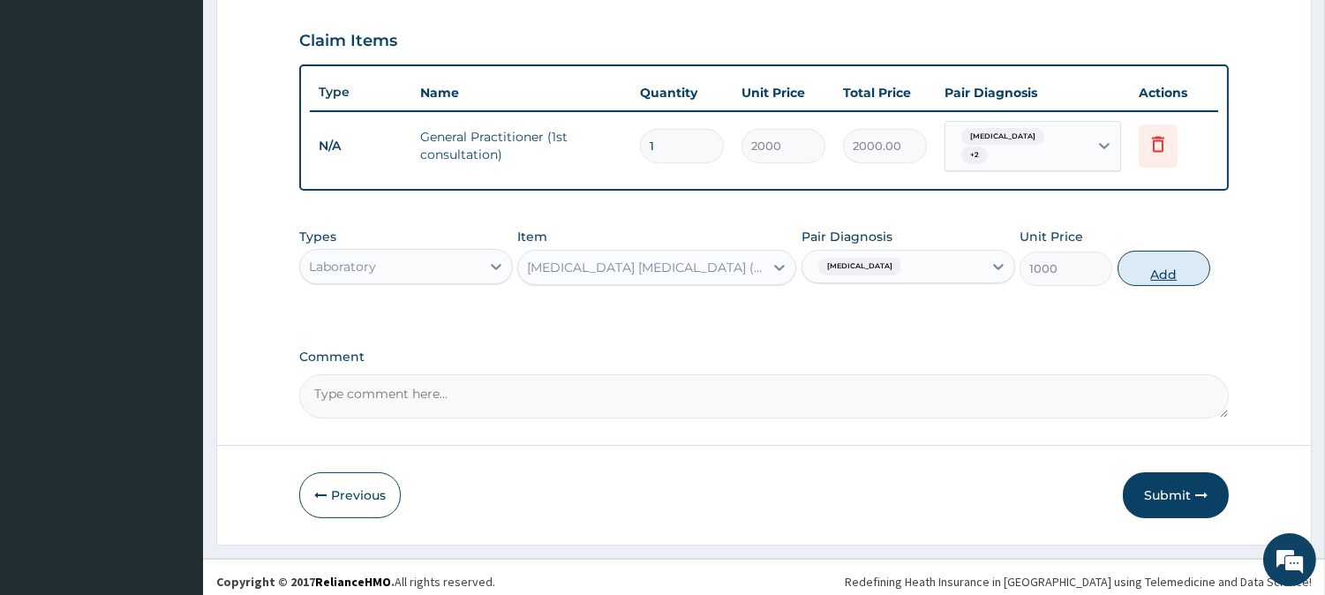
click at [1179, 260] on button "Add" at bounding box center [1164, 268] width 93 height 35
type input "0"
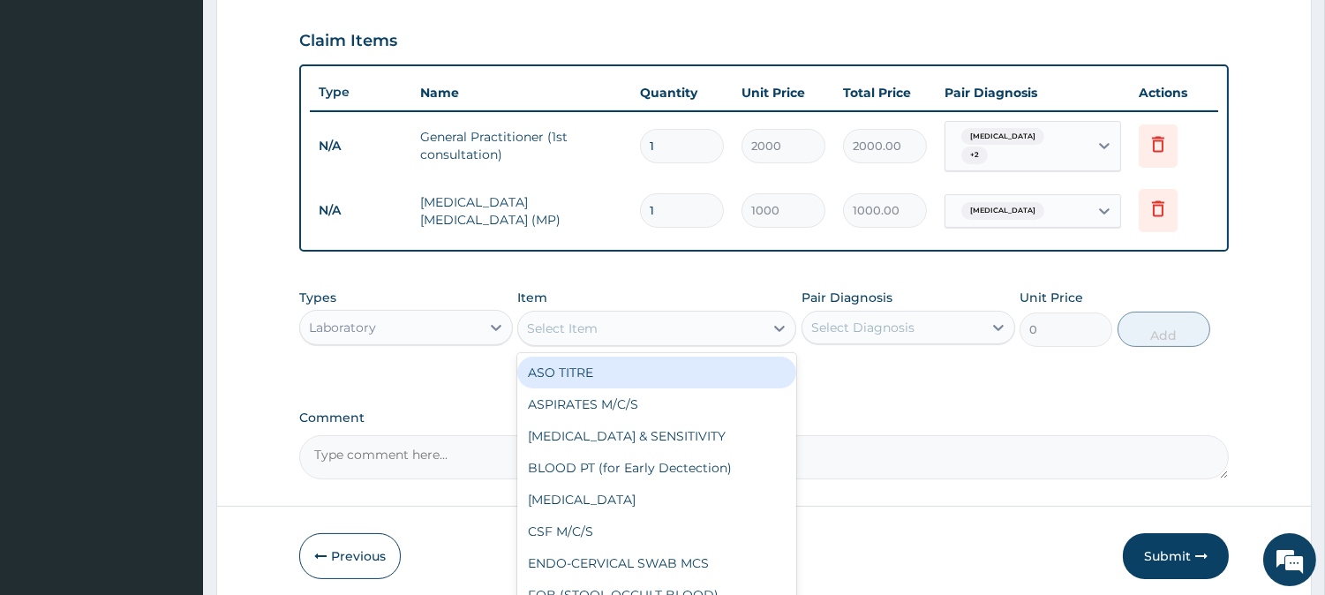
click at [607, 316] on div "Select Item" at bounding box center [640, 328] width 245 height 28
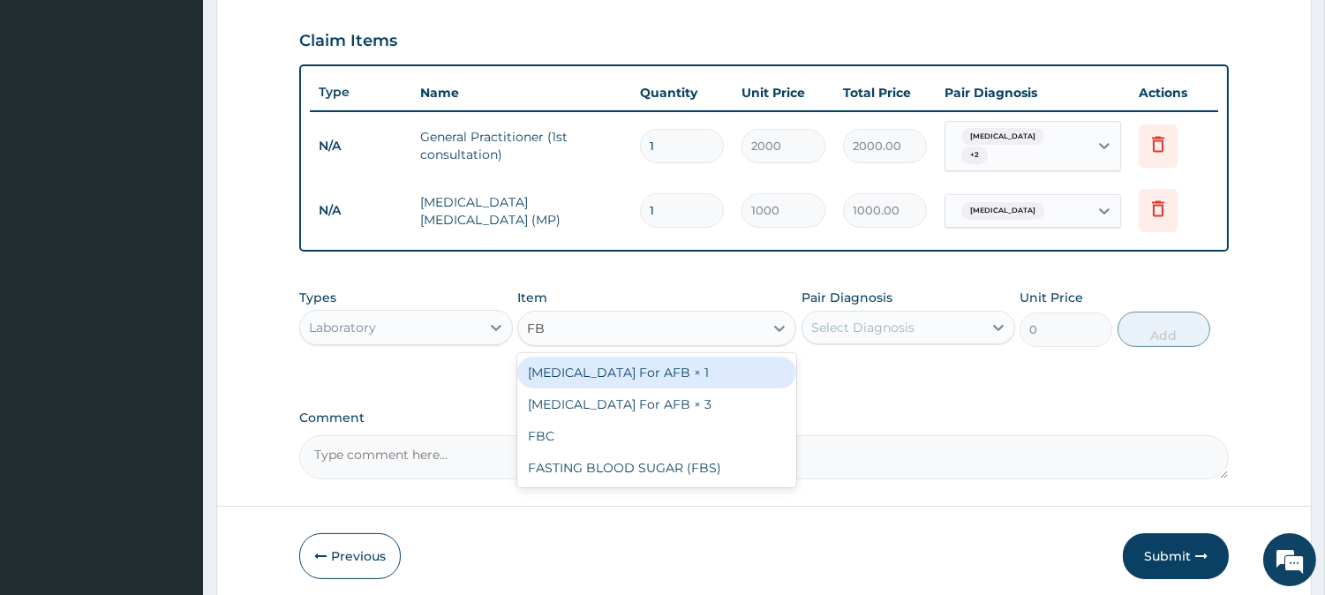
type input "FBC"
click at [609, 366] on div "FBC" at bounding box center [656, 373] width 279 height 32
type input "2500"
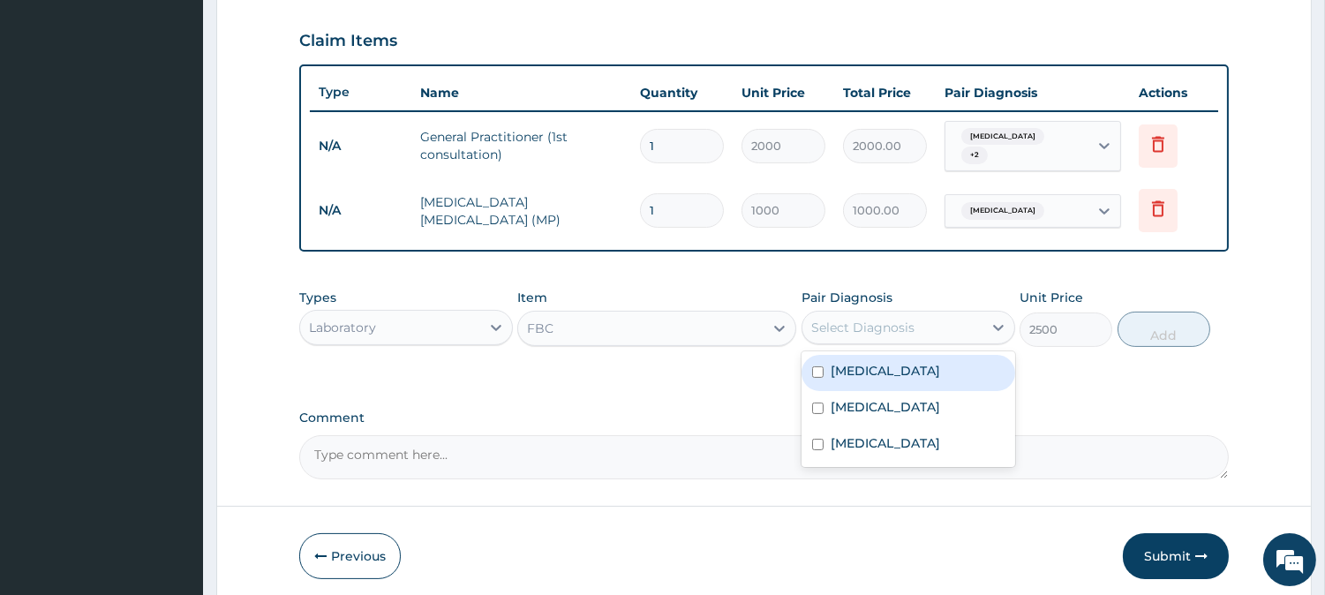
click at [887, 319] on div "Select Diagnosis" at bounding box center [862, 328] width 103 height 18
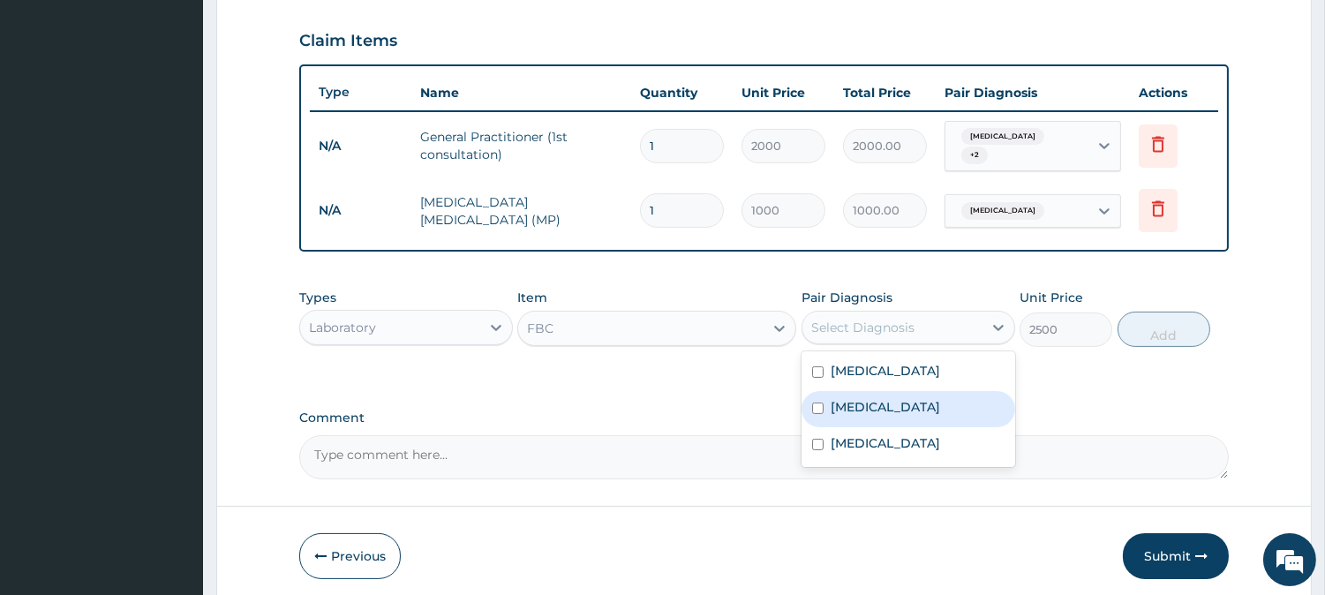
click at [816, 403] on input "checkbox" at bounding box center [817, 408] width 11 height 11
checkbox input "true"
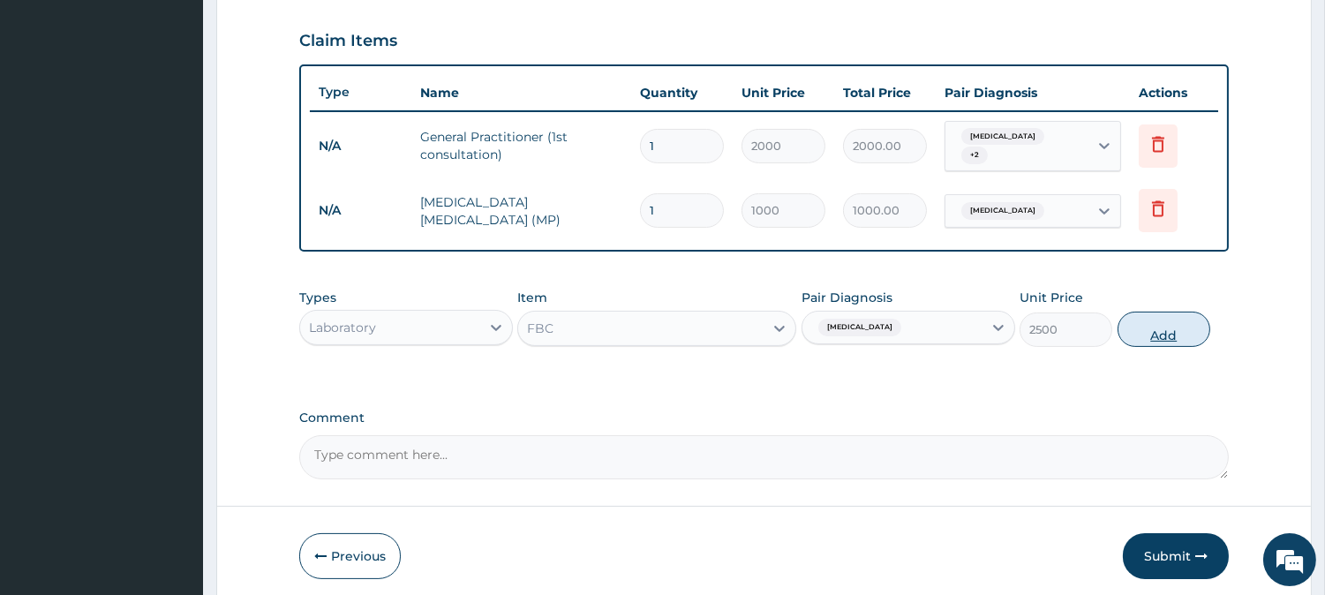
click at [1158, 325] on button "Add" at bounding box center [1164, 329] width 93 height 35
type input "0"
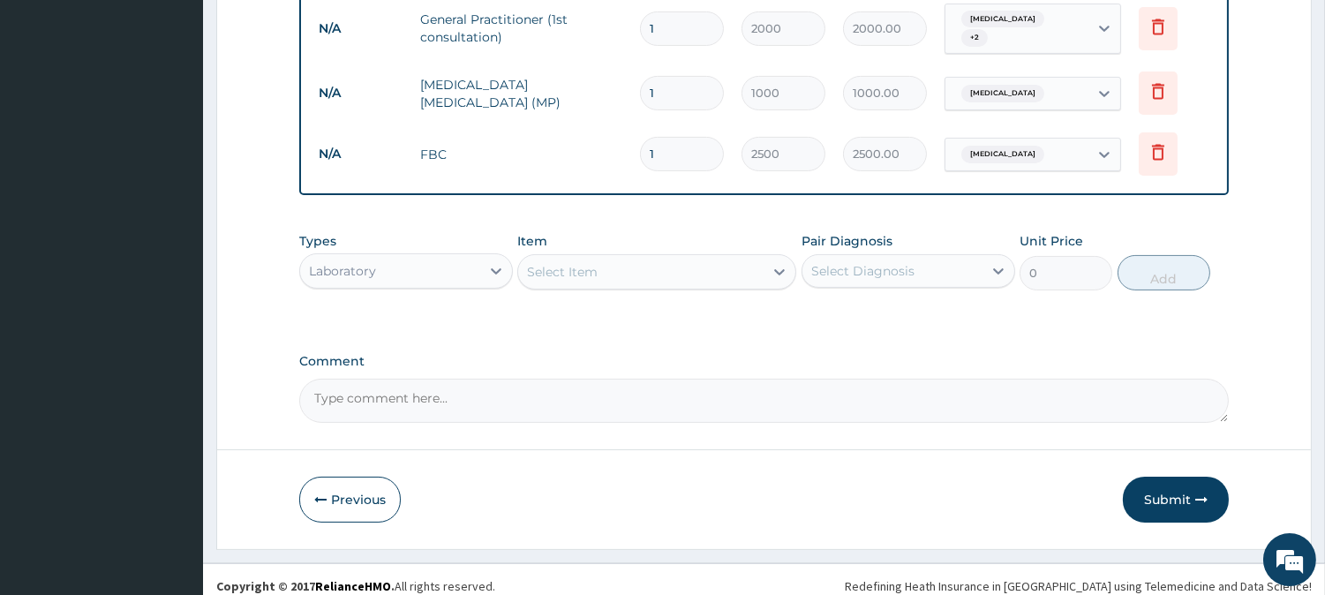
scroll to position [715, 0]
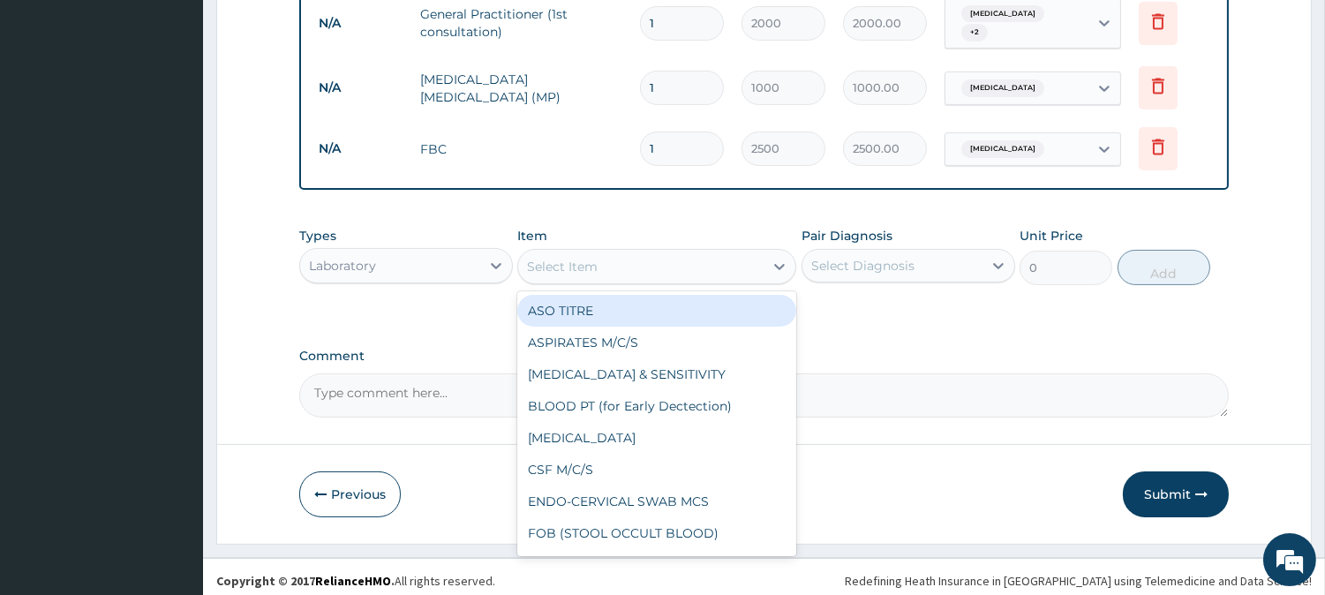
click at [599, 260] on div "Select Item" at bounding box center [640, 267] width 245 height 28
type input "ESR"
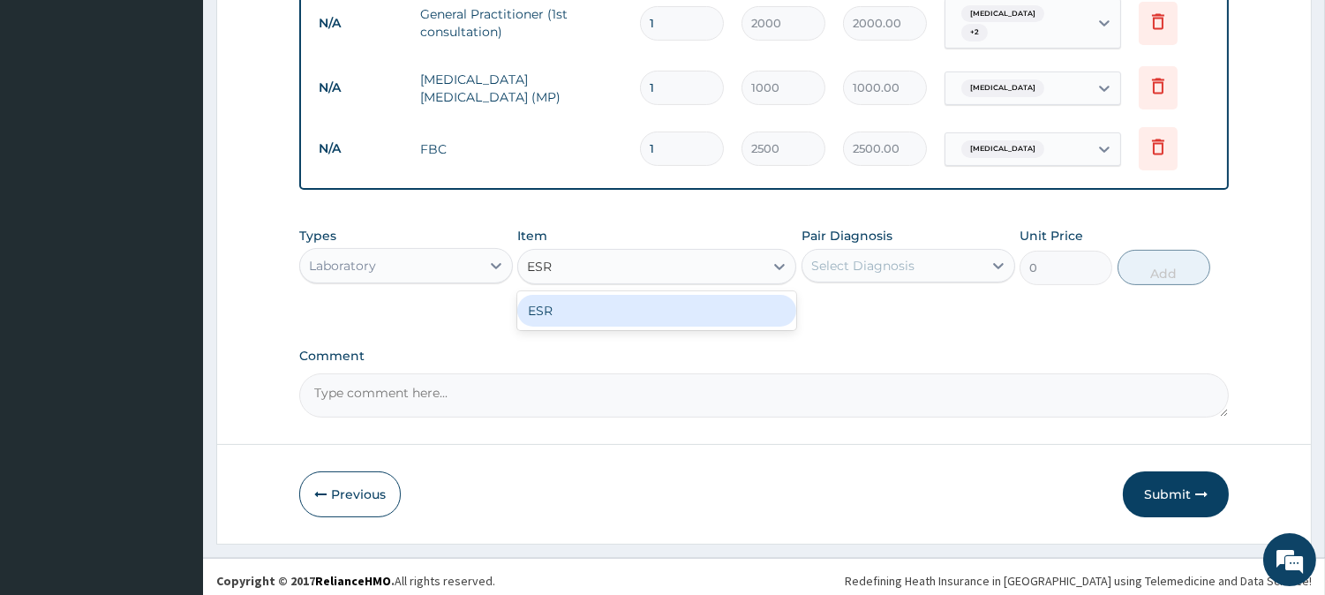
click at [605, 301] on div "ESR" at bounding box center [656, 311] width 279 height 32
type input "1500"
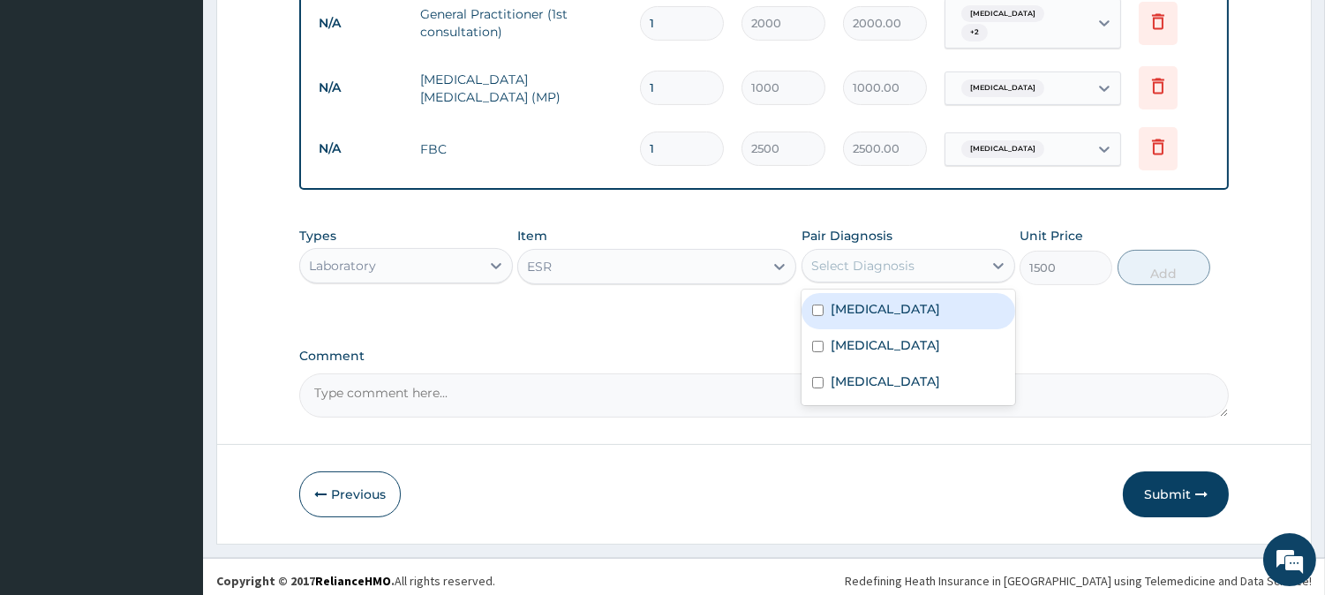
click at [871, 257] on div "Select Diagnosis" at bounding box center [862, 266] width 103 height 18
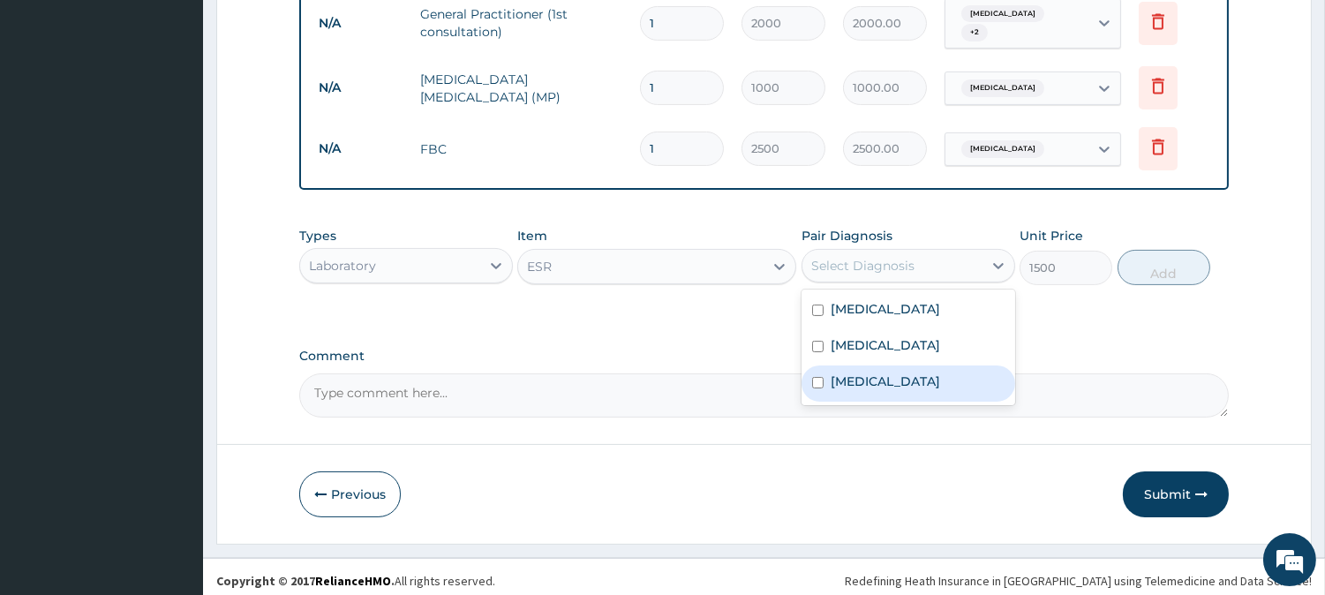
click at [821, 377] on input "checkbox" at bounding box center [817, 382] width 11 height 11
checkbox input "true"
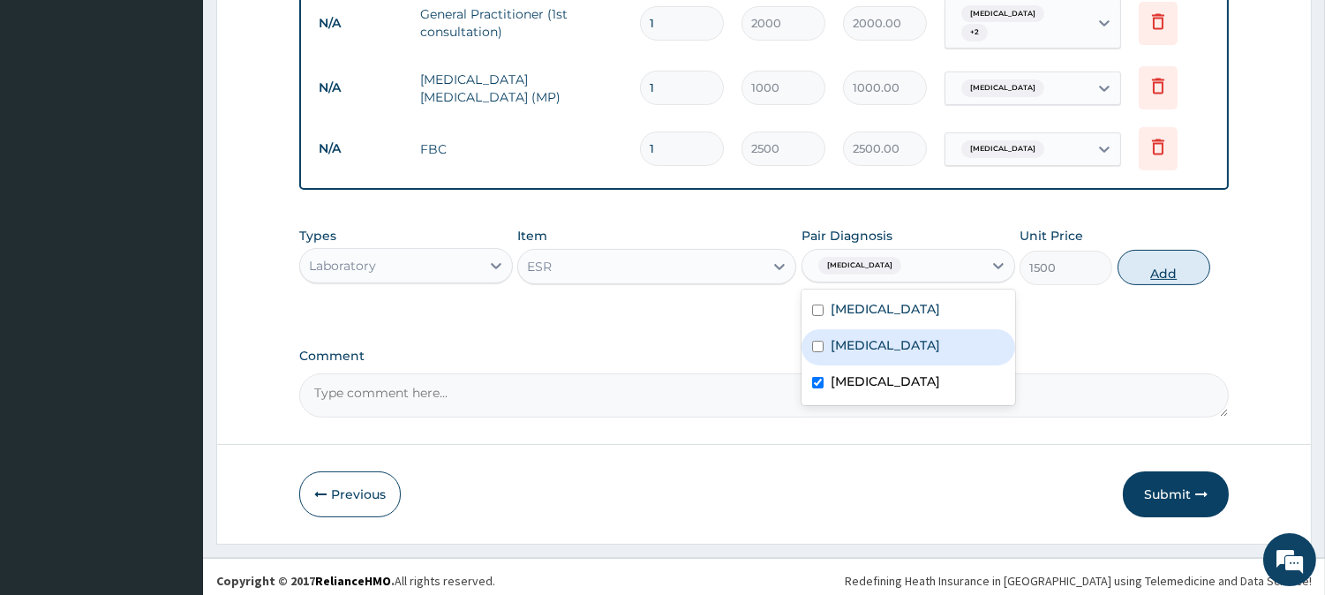
click at [1181, 265] on button "Add" at bounding box center [1164, 267] width 93 height 35
type input "0"
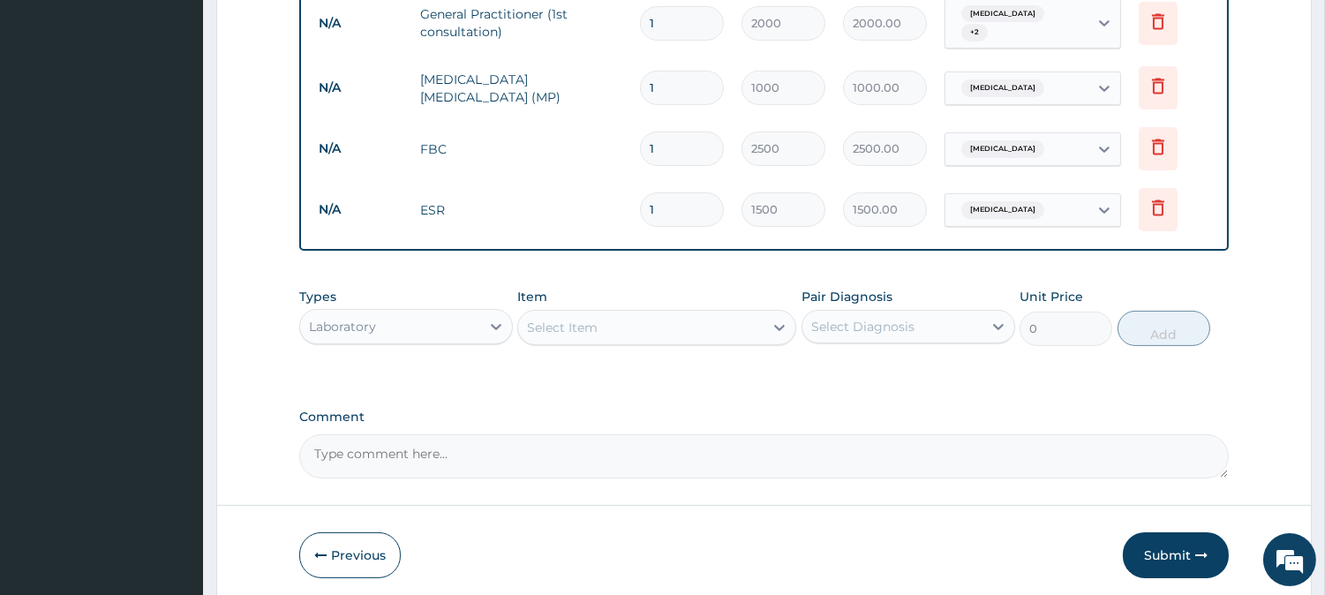
scroll to position [777, 0]
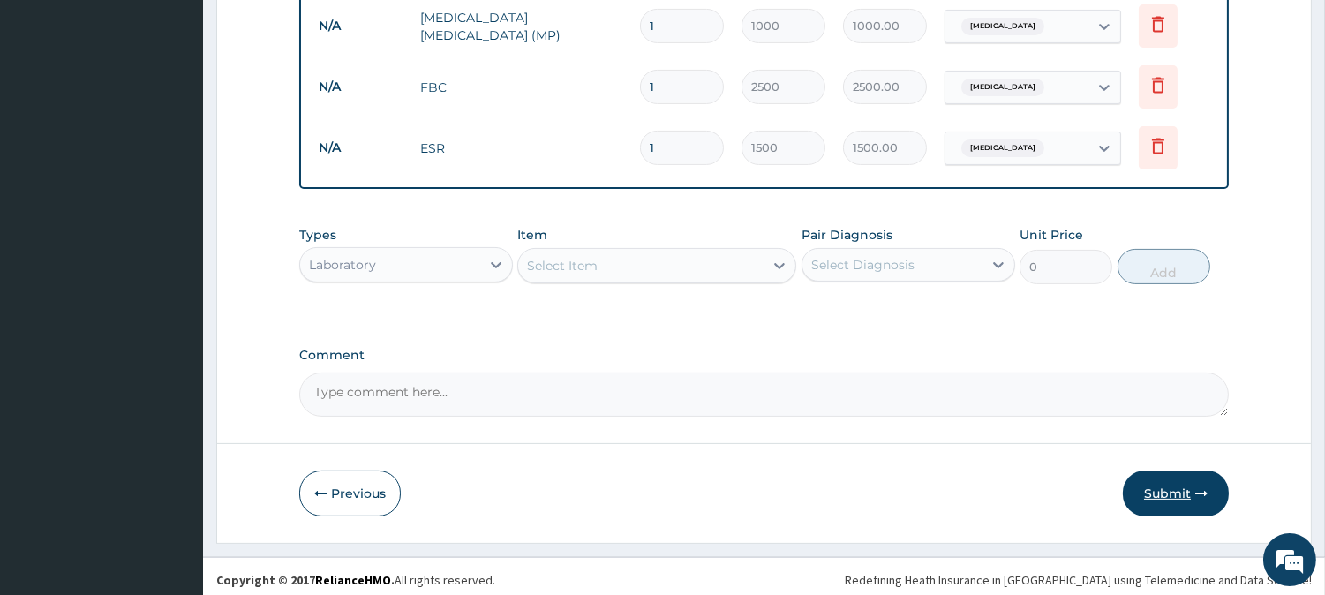
click at [1166, 483] on button "Submit" at bounding box center [1176, 494] width 106 height 46
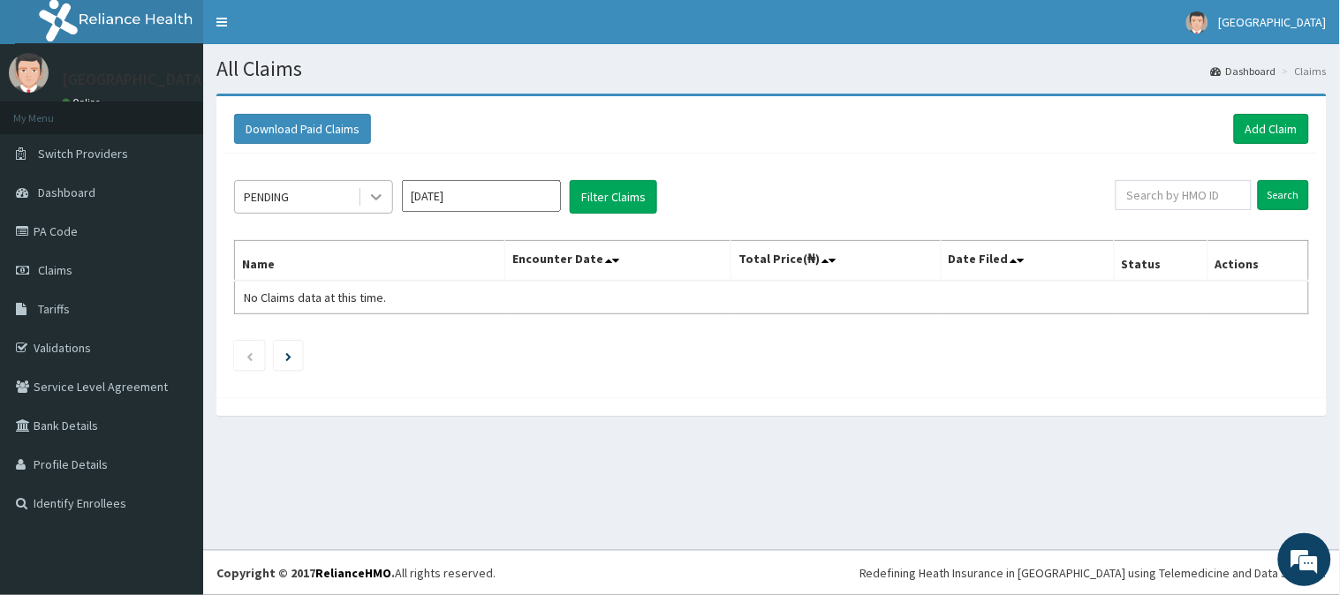
click at [373, 197] on icon at bounding box center [376, 198] width 11 height 6
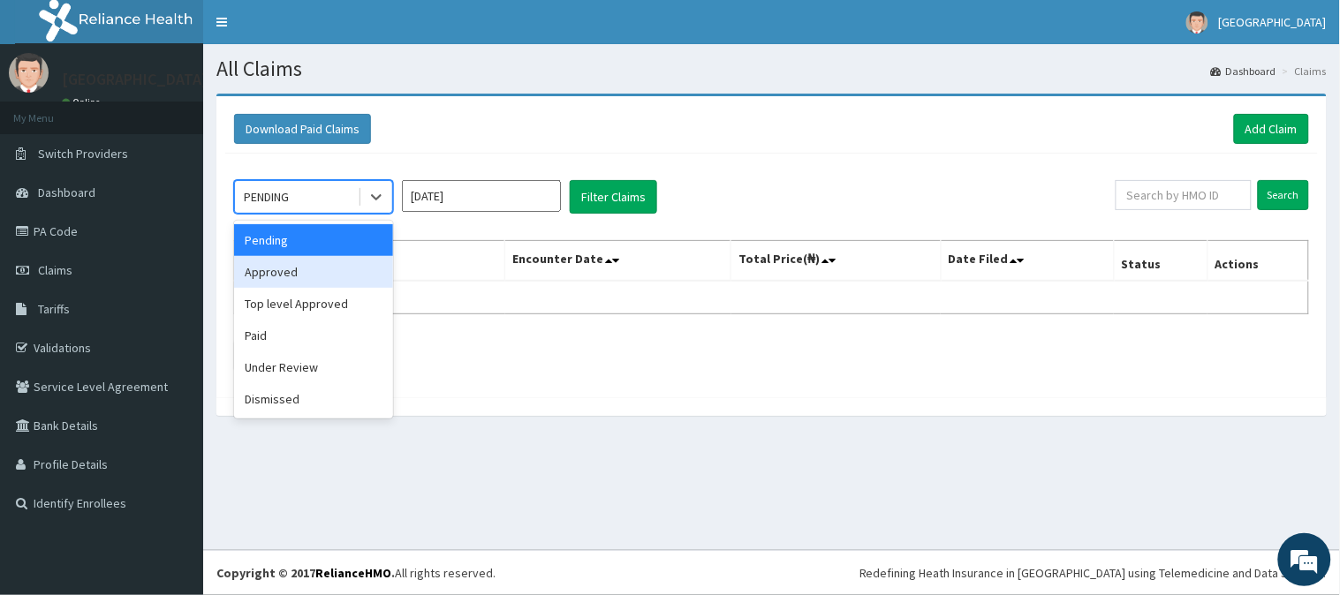
click at [312, 270] on div "Approved" at bounding box center [313, 272] width 159 height 32
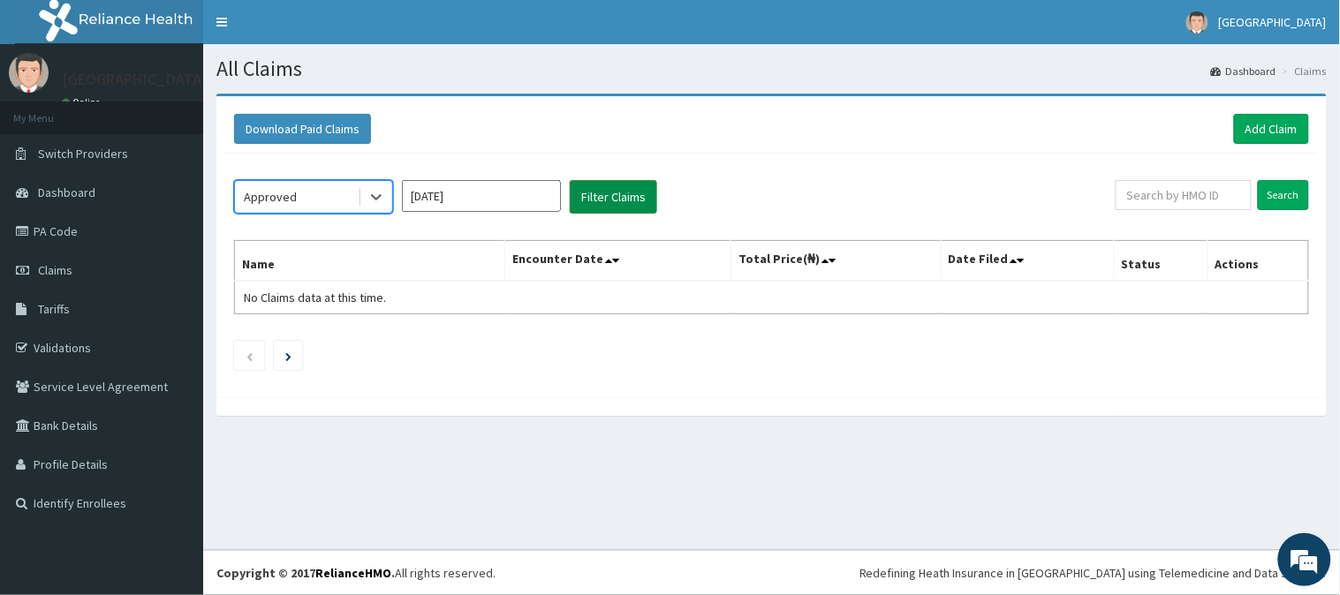
click at [609, 192] on button "Filter Claims" at bounding box center [613, 197] width 87 height 34
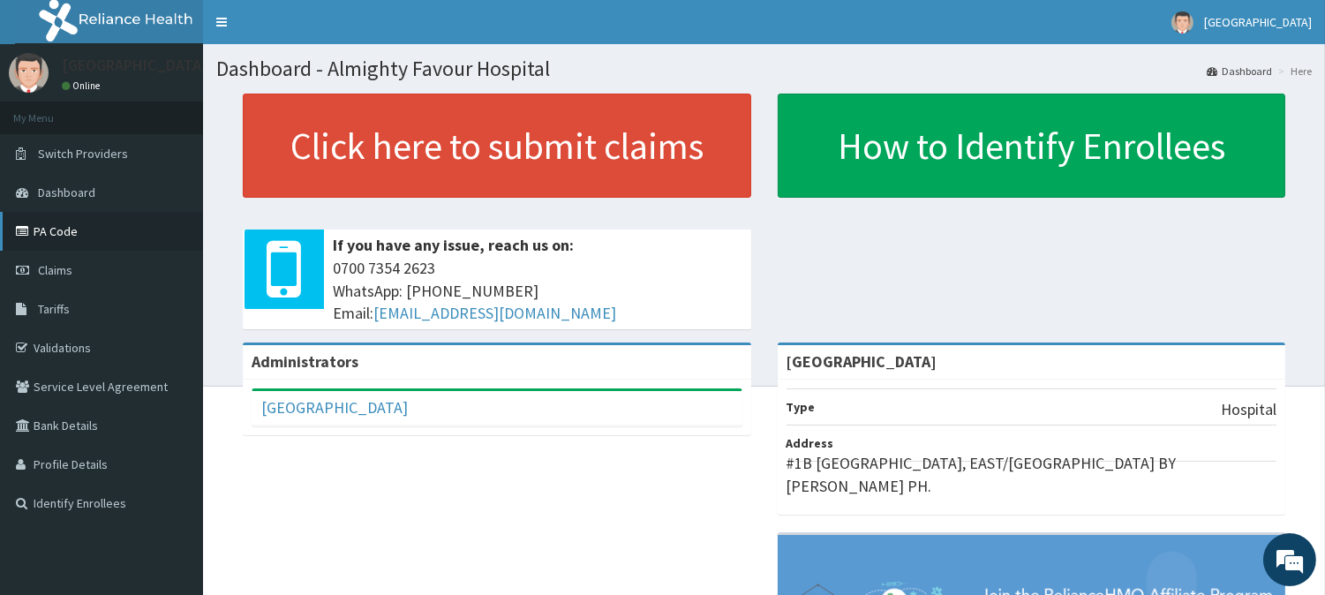
click at [54, 228] on link "PA Code" at bounding box center [101, 231] width 203 height 39
